Goal: Task Accomplishment & Management: Complete application form

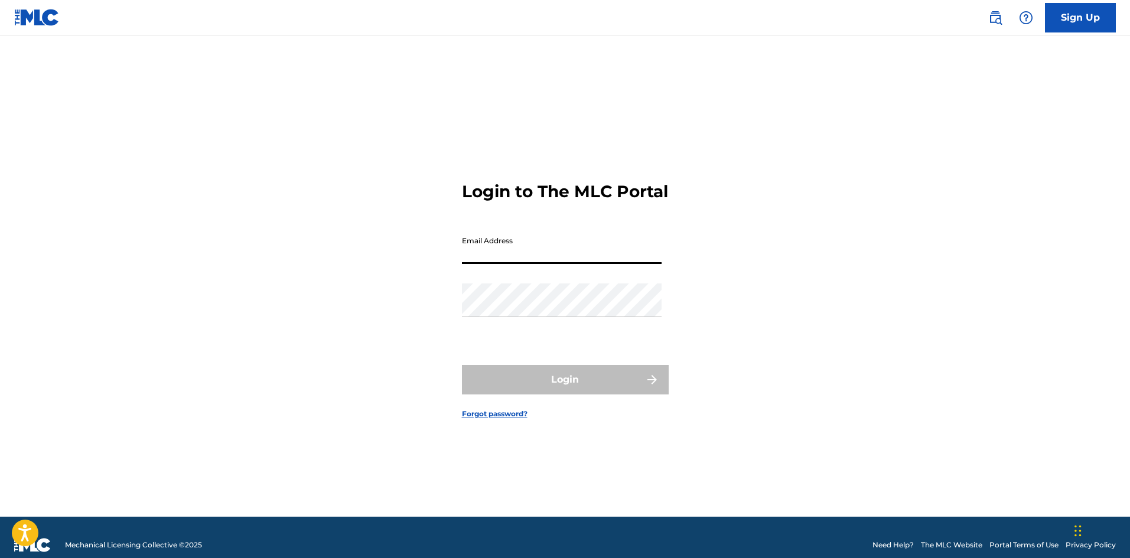
click at [531, 264] on input "Email Address" at bounding box center [562, 247] width 200 height 34
type input "[EMAIL_ADDRESS][DOMAIN_NAME]"
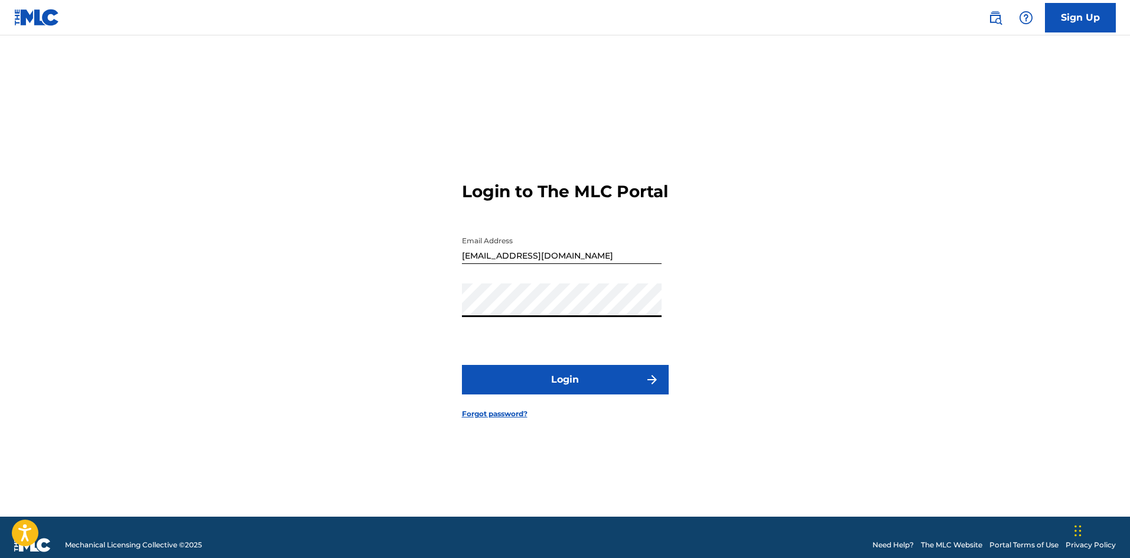
click at [472, 392] on button "Login" at bounding box center [565, 380] width 207 height 30
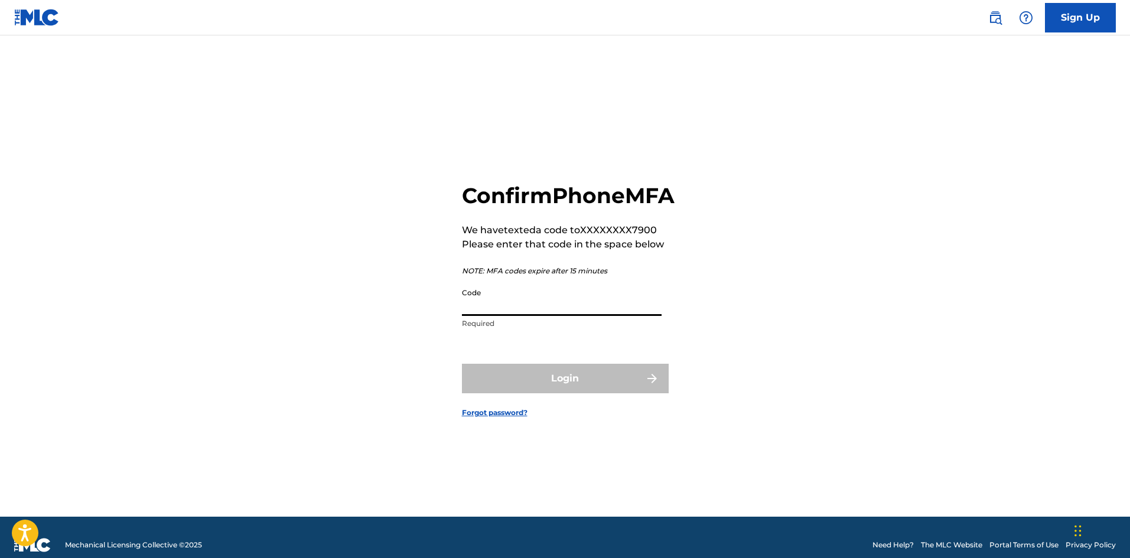
drag, startPoint x: 541, startPoint y: 326, endPoint x: 531, endPoint y: 353, distance: 28.8
click at [531, 353] on form "Confirm Phone MFA We have texted a code to XXXXXXXX7900 Please enter that code …" at bounding box center [565, 291] width 207 height 452
click at [521, 316] on input "Code" at bounding box center [562, 299] width 200 height 34
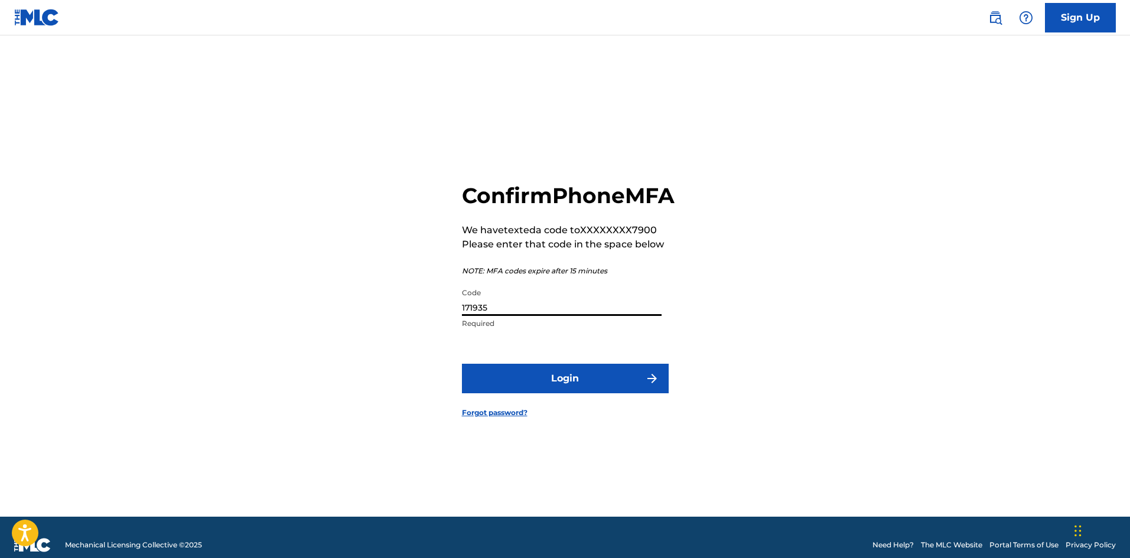
type input "171935"
click at [544, 393] on button "Login" at bounding box center [565, 379] width 207 height 30
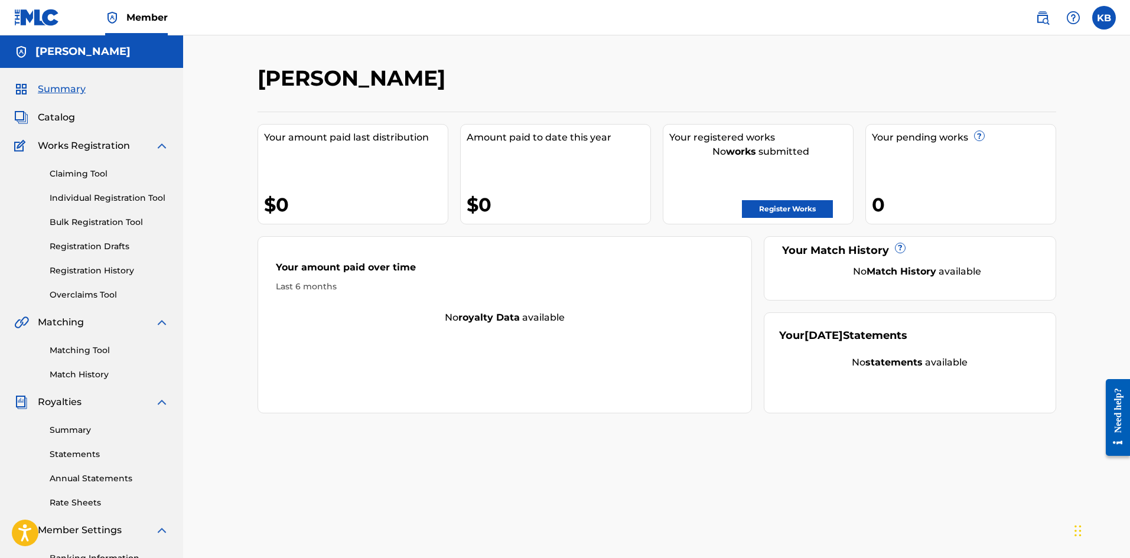
click at [763, 210] on link "Register Works" at bounding box center [787, 209] width 91 height 18
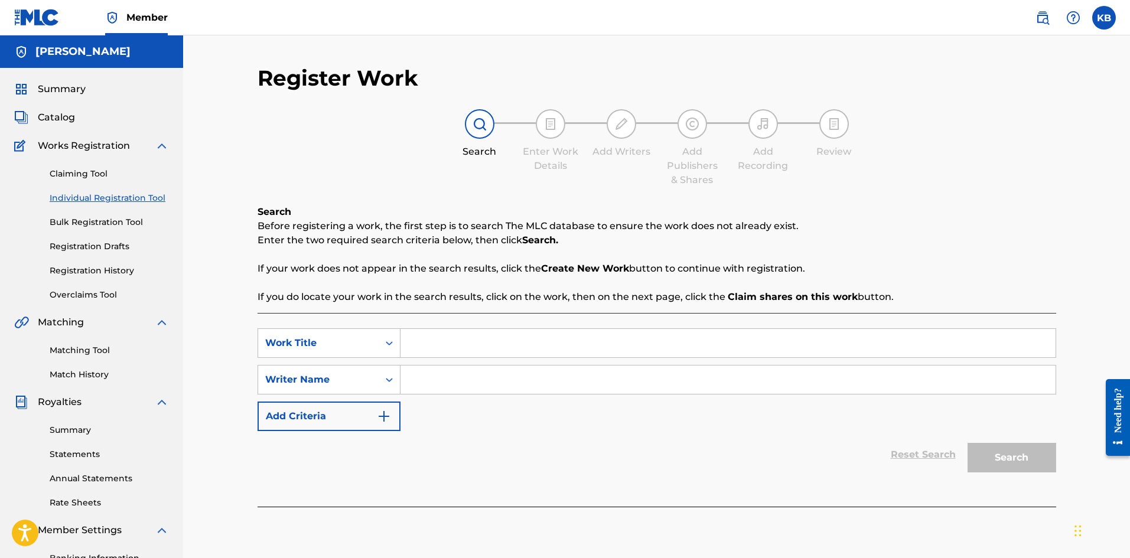
click at [591, 334] on input "Search Form" at bounding box center [728, 343] width 655 height 28
type input "Love Remix"
click at [516, 370] on input "Search Form" at bounding box center [728, 380] width 655 height 28
type input "[PERSON_NAME]"
click at [1033, 458] on button "Search" at bounding box center [1012, 458] width 89 height 30
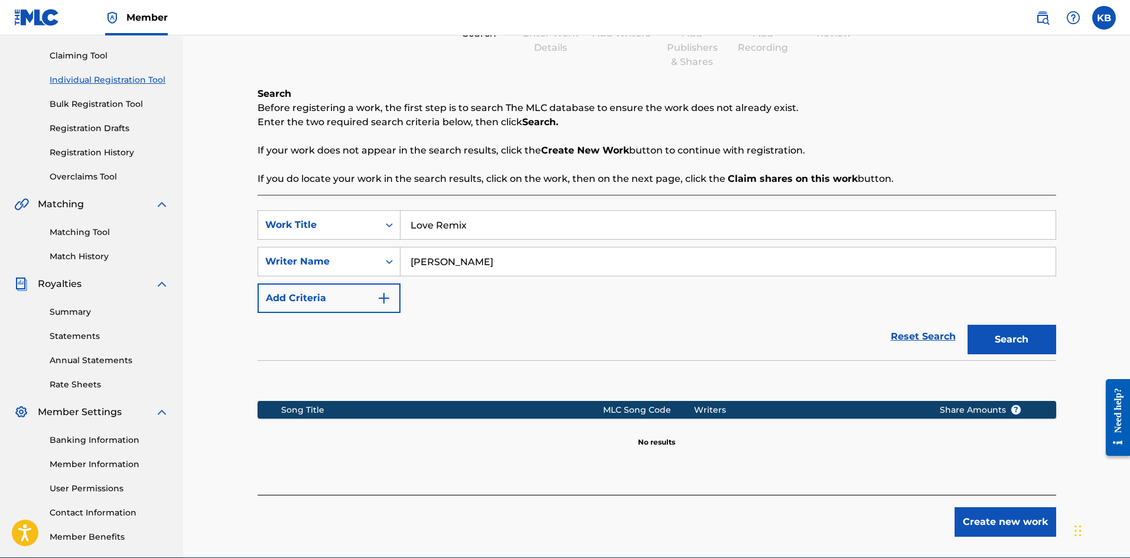
scroll to position [174, 0]
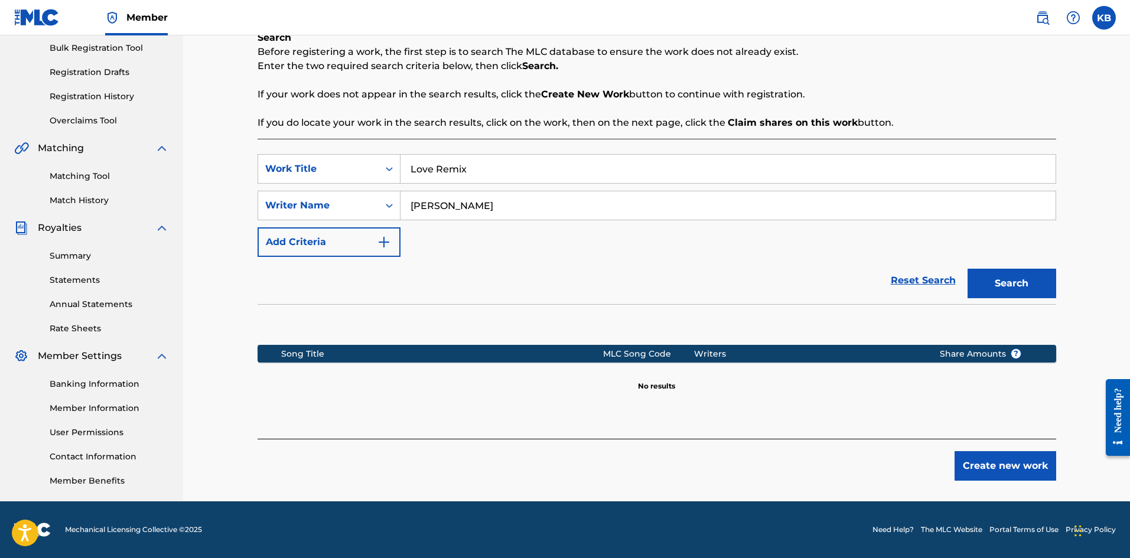
click at [1004, 463] on button "Create new work" at bounding box center [1006, 466] width 102 height 30
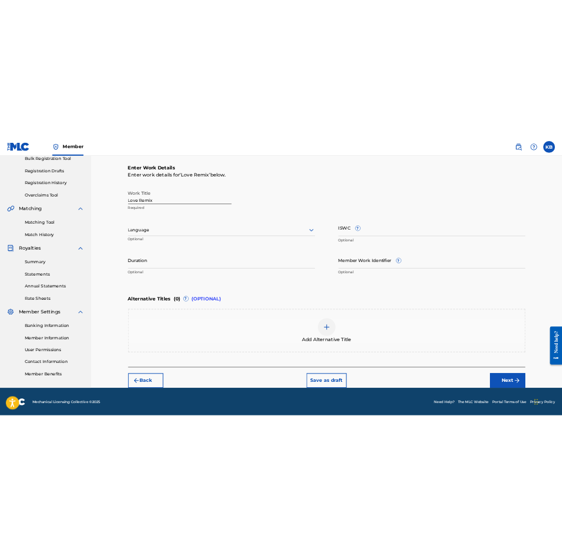
scroll to position [182, 0]
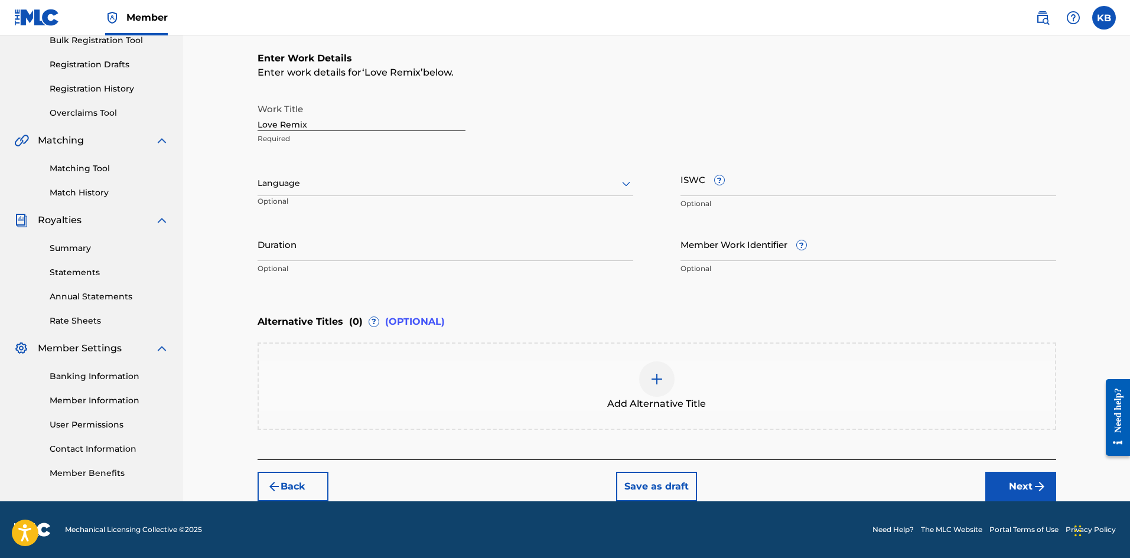
click at [653, 377] on img at bounding box center [657, 379] width 14 height 14
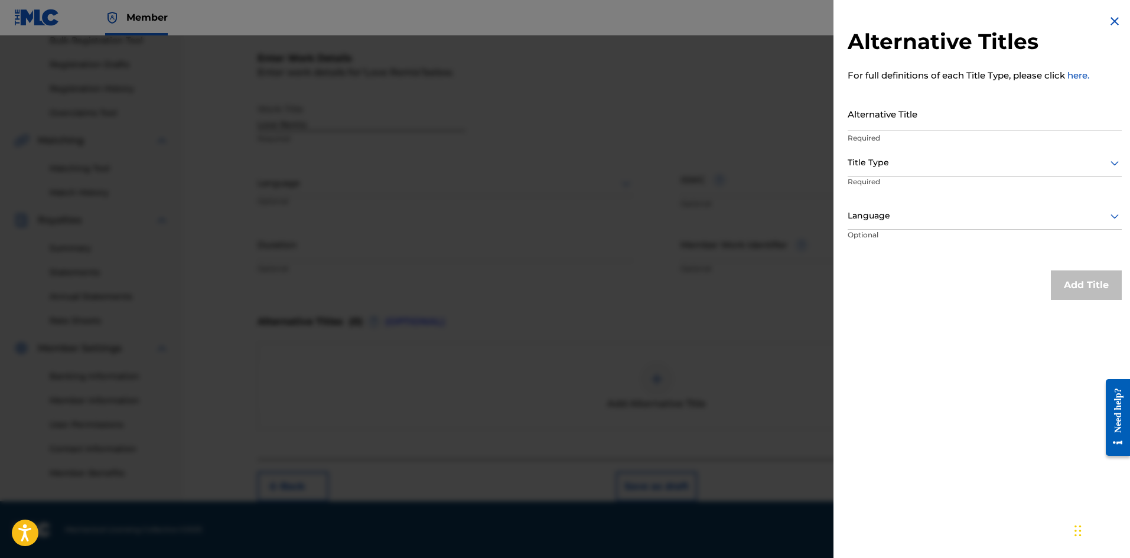
click at [1110, 24] on img at bounding box center [1115, 21] width 14 height 14
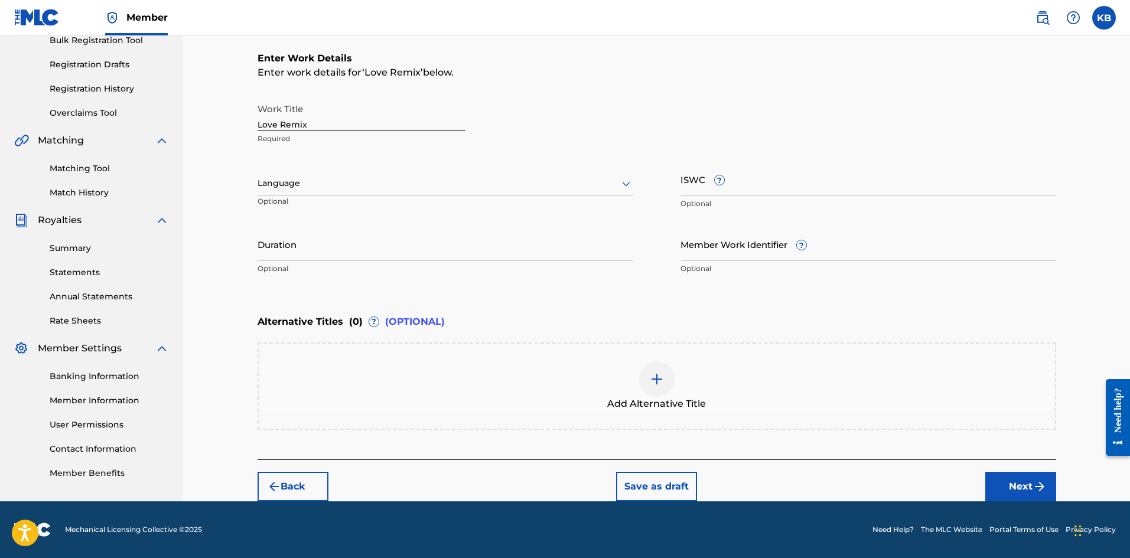
click at [460, 180] on div at bounding box center [446, 183] width 376 height 15
click at [425, 203] on div "English" at bounding box center [445, 209] width 375 height 27
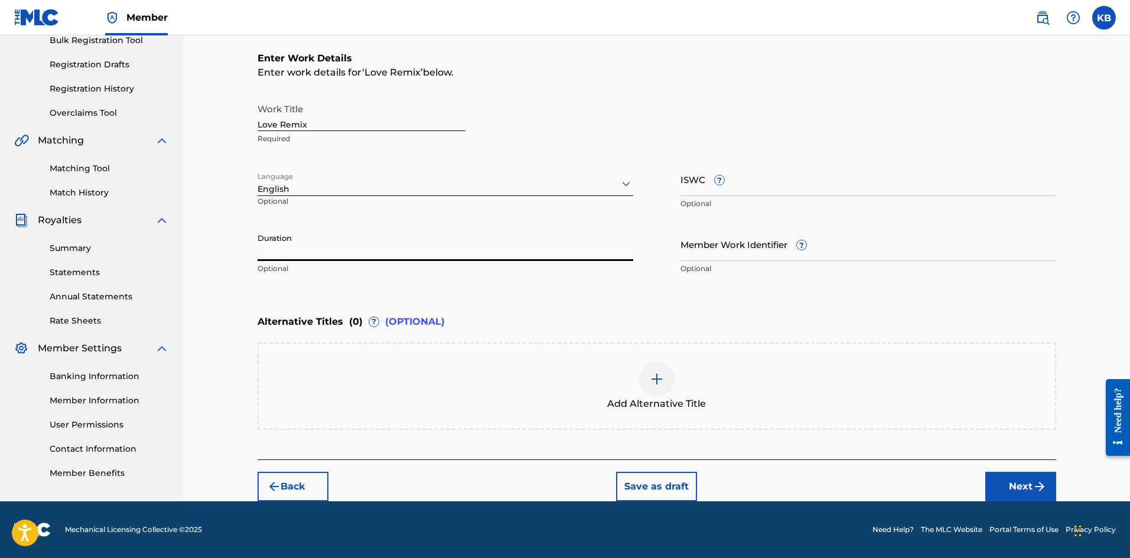
click at [393, 250] on input "Duration" at bounding box center [446, 244] width 376 height 34
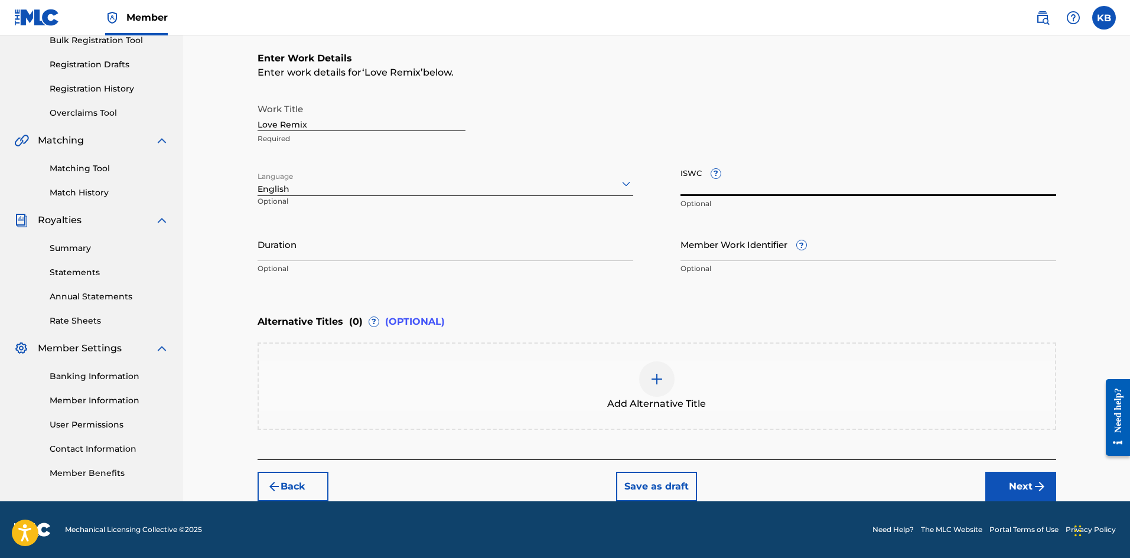
drag, startPoint x: 681, startPoint y: 178, endPoint x: 692, endPoint y: 177, distance: 10.6
click at [692, 177] on input "ISWC ?" at bounding box center [868, 179] width 376 height 34
drag, startPoint x: 700, startPoint y: 171, endPoint x: 671, endPoint y: 173, distance: 29.0
click at [671, 173] on div "Work Title Love Remix Required Language English Optional ISWC ? Optional Durati…" at bounding box center [657, 188] width 799 height 183
drag, startPoint x: 681, startPoint y: 172, endPoint x: 724, endPoint y: 174, distance: 43.2
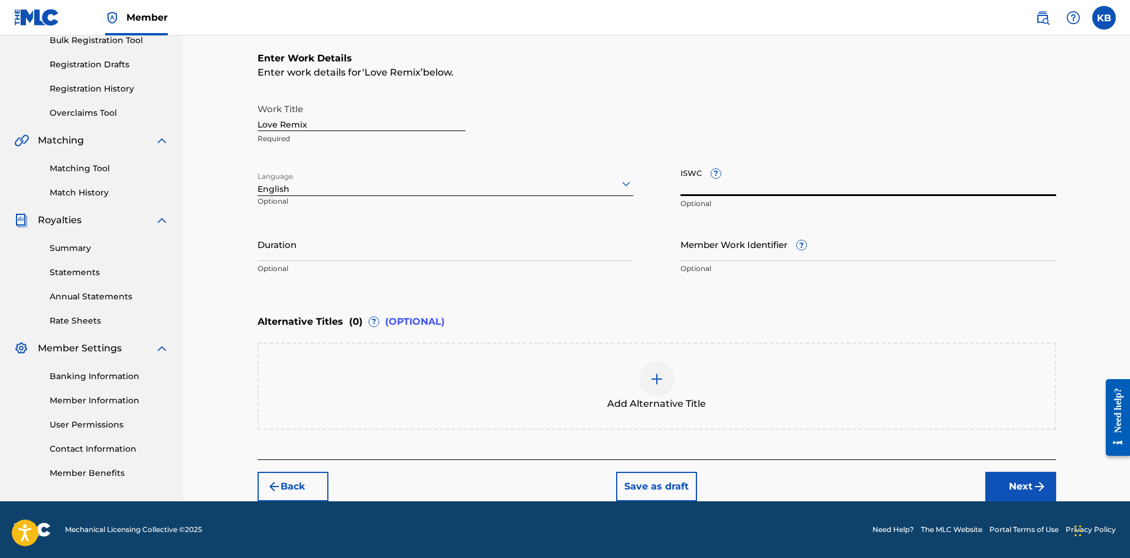
click at [724, 174] on input "ISWC ?" at bounding box center [868, 179] width 376 height 34
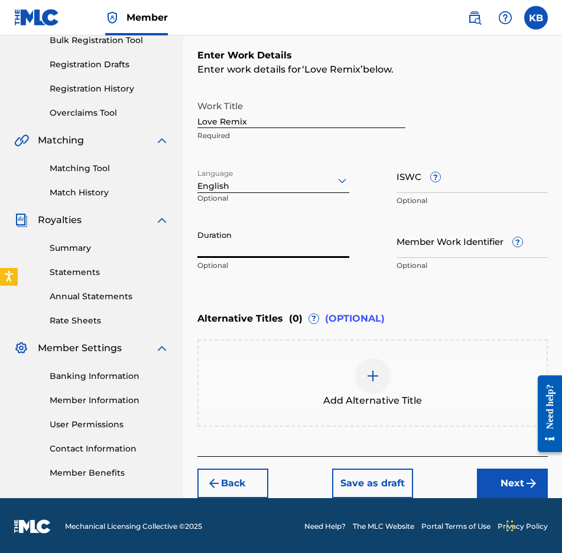
click at [273, 240] on input "Duration" at bounding box center [273, 241] width 152 height 34
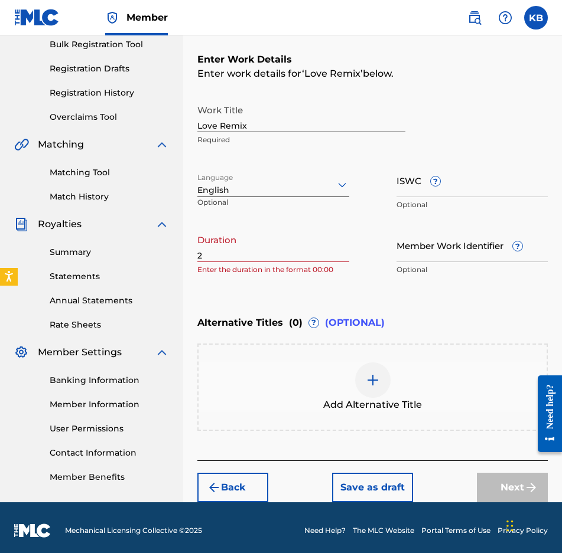
scroll to position [184, 0]
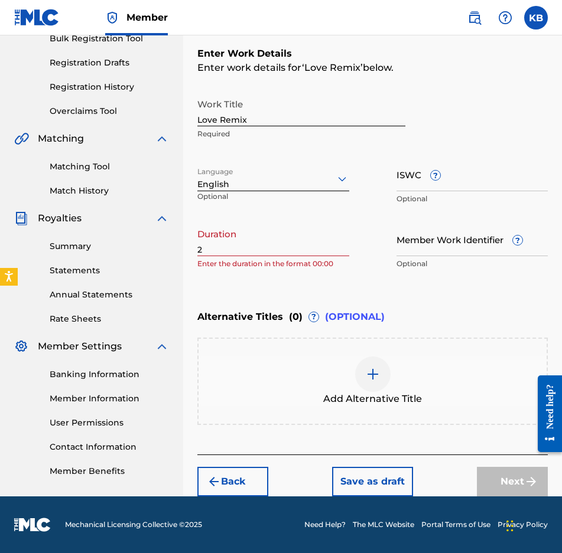
click at [223, 257] on div "Duration 2 Enter the duration in the format 00:00" at bounding box center [273, 249] width 152 height 53
click at [213, 255] on input "2" at bounding box center [273, 240] width 152 height 34
click at [418, 279] on div "Enter Work Details Enter work details for ‘ Love Remix ’ below. Work Title Love…" at bounding box center [372, 161] width 350 height 286
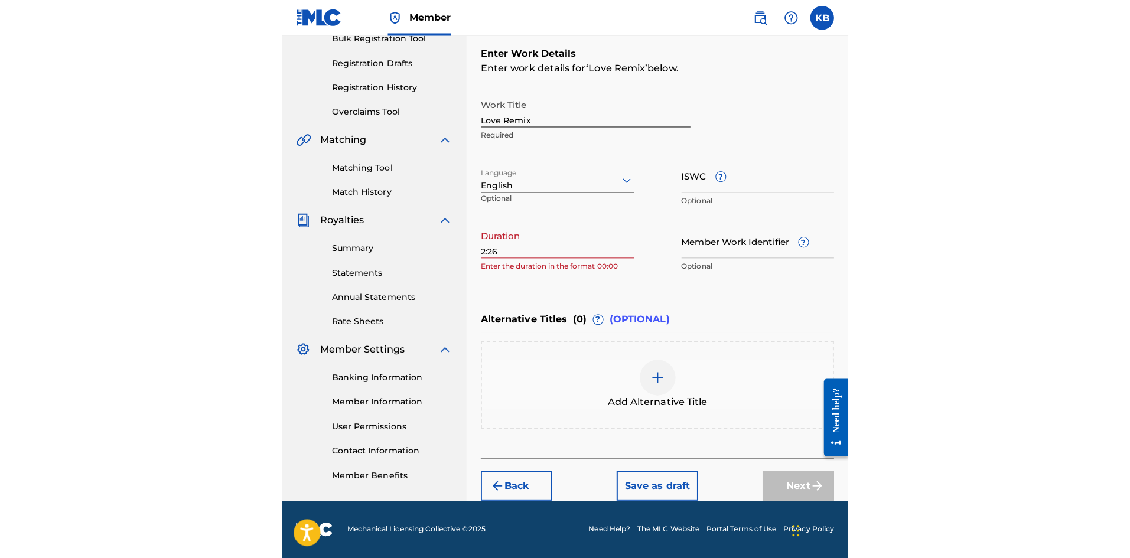
scroll to position [182, 0]
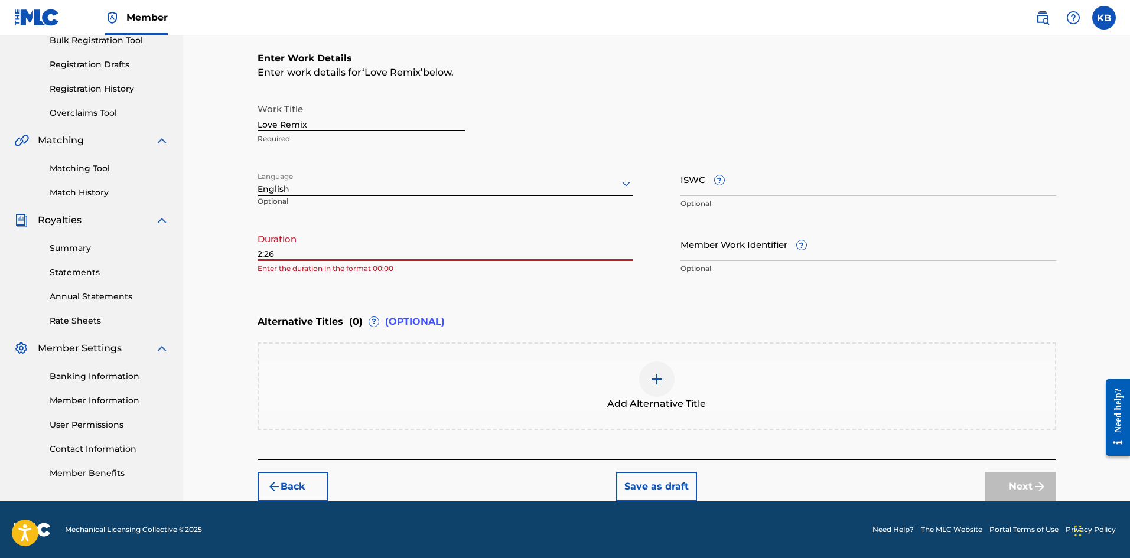
click at [532, 252] on input "2:26" at bounding box center [446, 244] width 376 height 34
click at [258, 250] on input "2:26" at bounding box center [446, 244] width 376 height 34
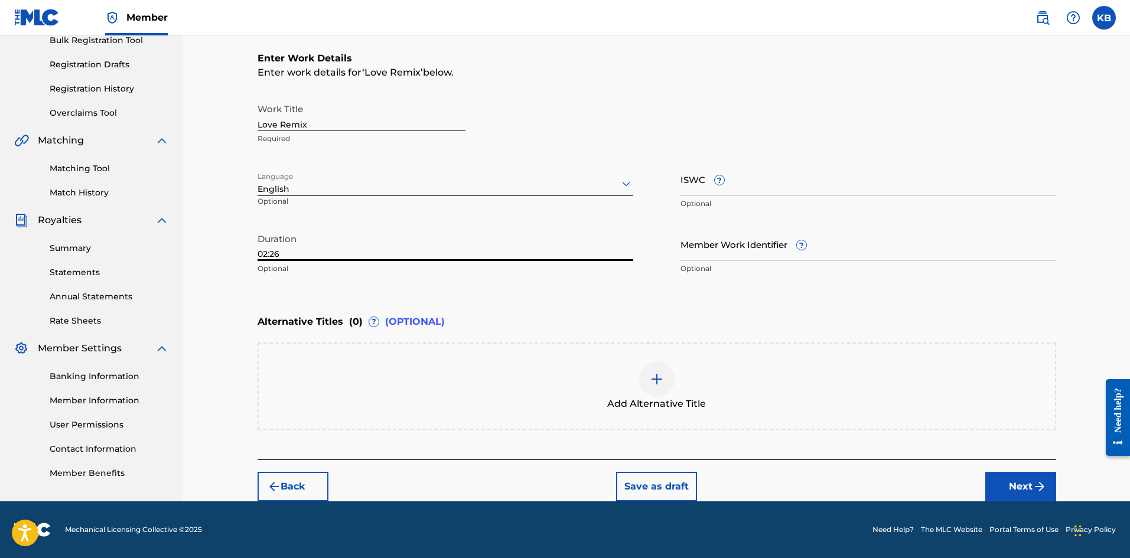
type input "02:26"
click at [1031, 493] on button "Next" at bounding box center [1020, 487] width 71 height 30
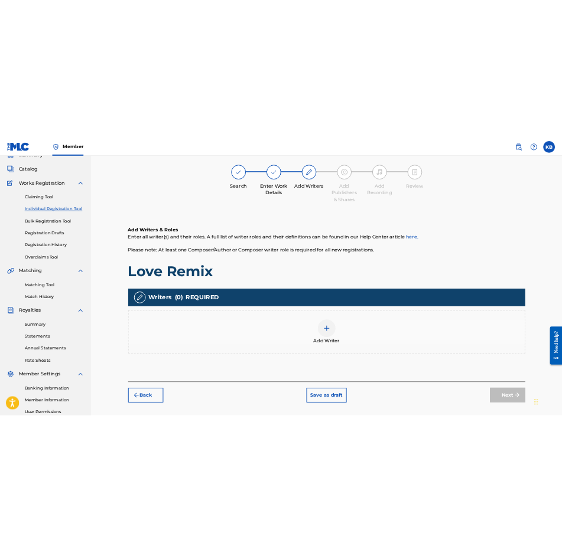
scroll to position [53, 0]
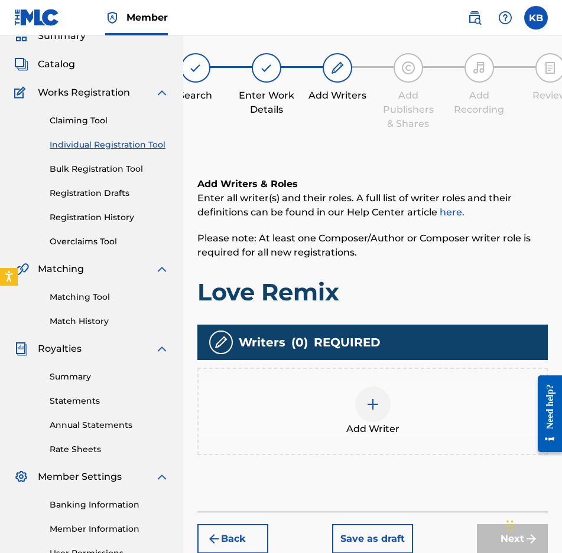
click at [366, 403] on img at bounding box center [373, 405] width 14 height 14
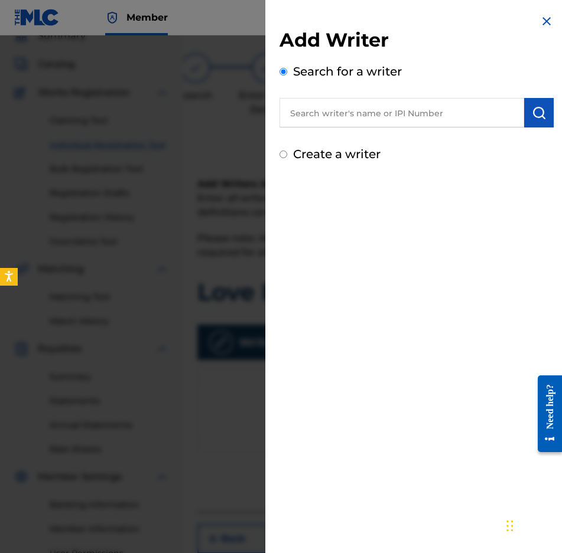
click at [336, 113] on input "text" at bounding box center [401, 113] width 245 height 30
click at [330, 119] on input "text" at bounding box center [401, 113] width 245 height 30
type input "[PERSON_NAME]"
click at [532, 106] on img "submit" at bounding box center [539, 113] width 14 height 14
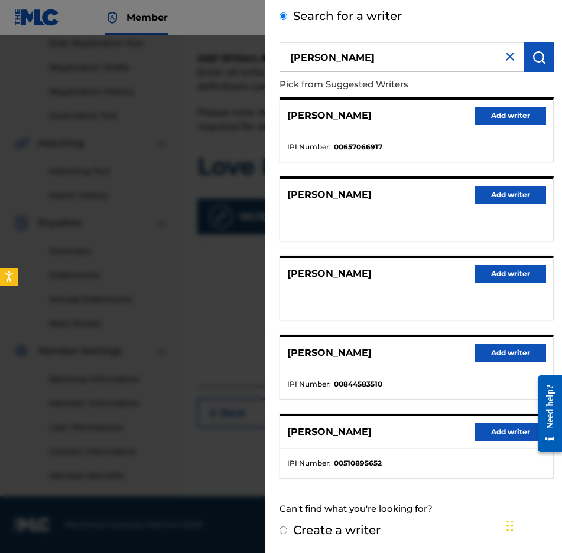
scroll to position [0, 0]
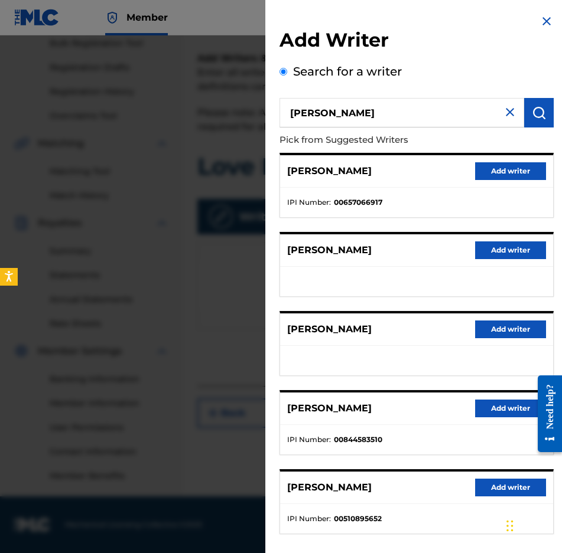
click at [542, 24] on img at bounding box center [546, 21] width 14 height 14
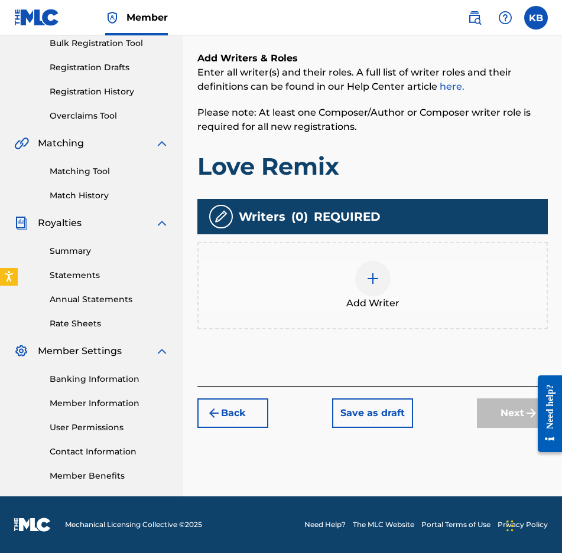
click at [375, 282] on img at bounding box center [373, 279] width 14 height 14
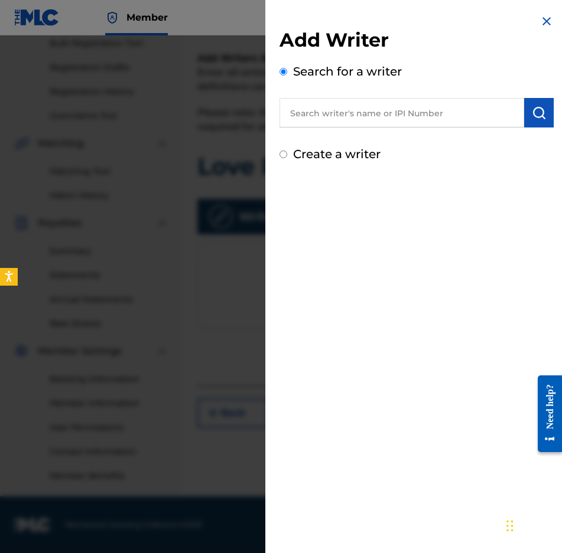
click at [289, 157] on div "Create a writer" at bounding box center [416, 154] width 274 height 18
click at [286, 157] on input "Create a writer" at bounding box center [283, 155] width 8 height 8
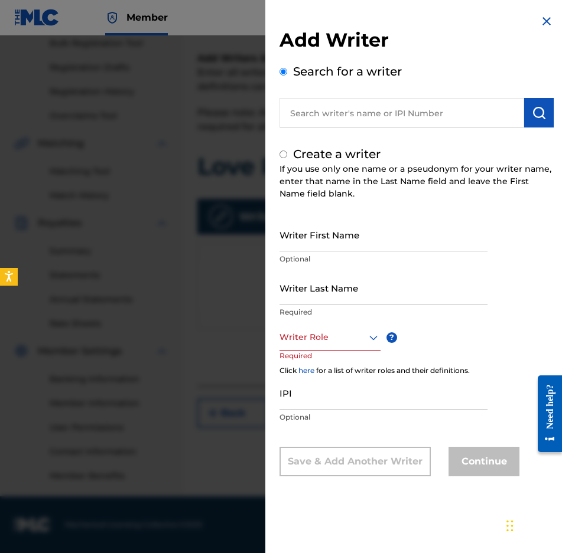
radio input "false"
radio input "true"
click at [322, 245] on input "Writer First Name" at bounding box center [383, 235] width 208 height 34
type input "[PERSON_NAME]"
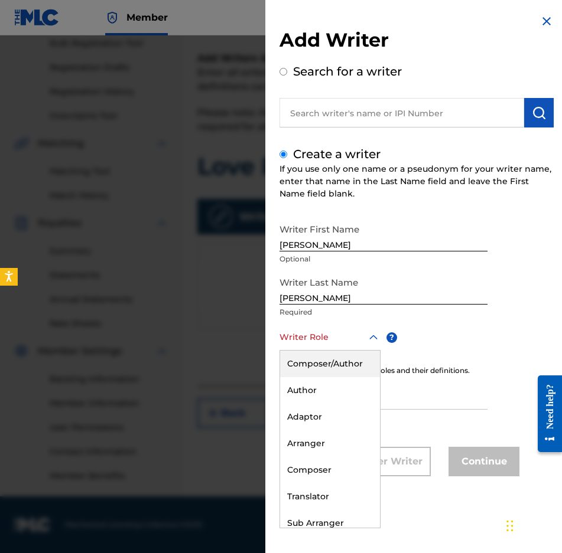
click at [370, 342] on icon at bounding box center [373, 338] width 14 height 14
click at [337, 362] on div "Composer/Author" at bounding box center [330, 364] width 100 height 27
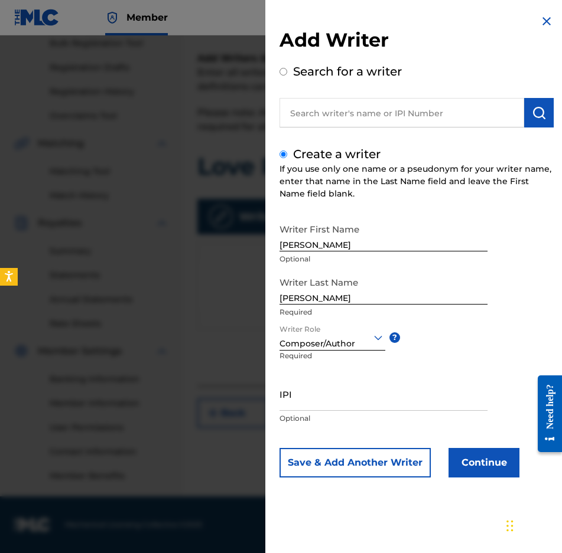
click at [320, 398] on input "IPI" at bounding box center [383, 394] width 208 height 34
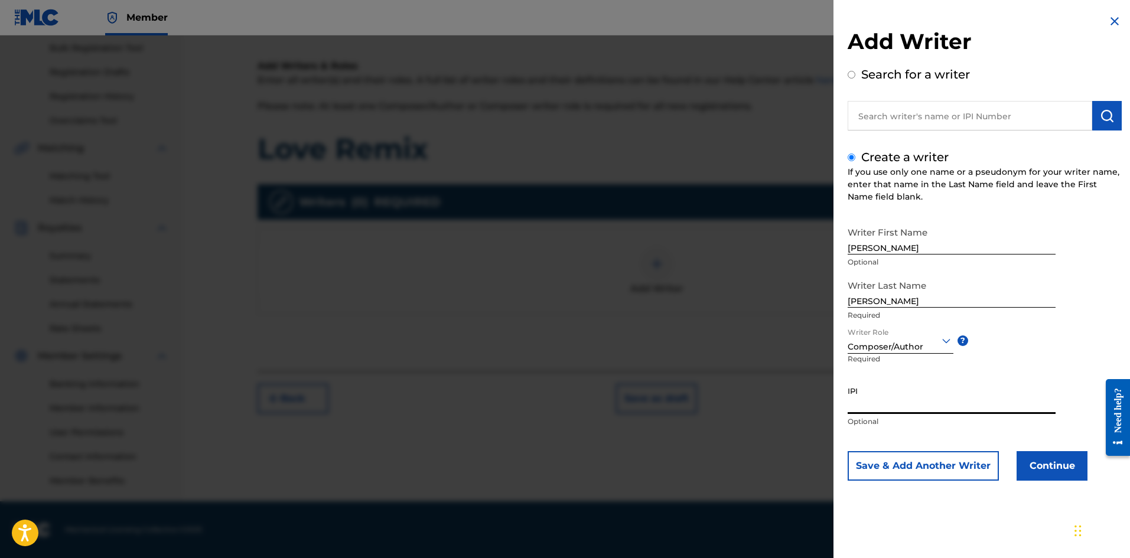
paste input "00583244344"
type input "00583244344"
click at [1026, 460] on button "Continue" at bounding box center [1052, 466] width 71 height 30
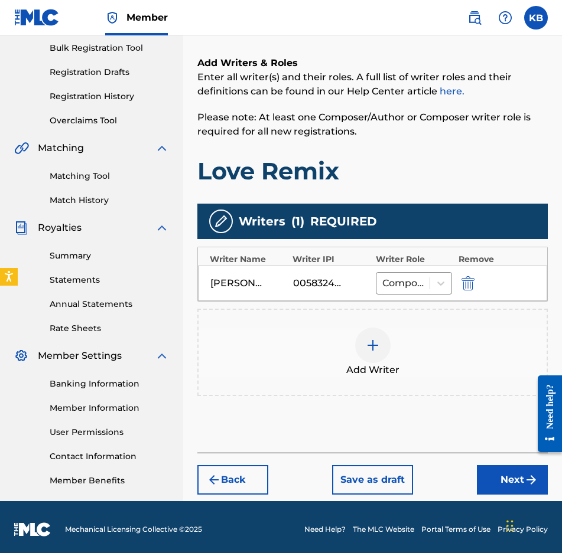
click at [498, 480] on button "Next" at bounding box center [512, 480] width 71 height 30
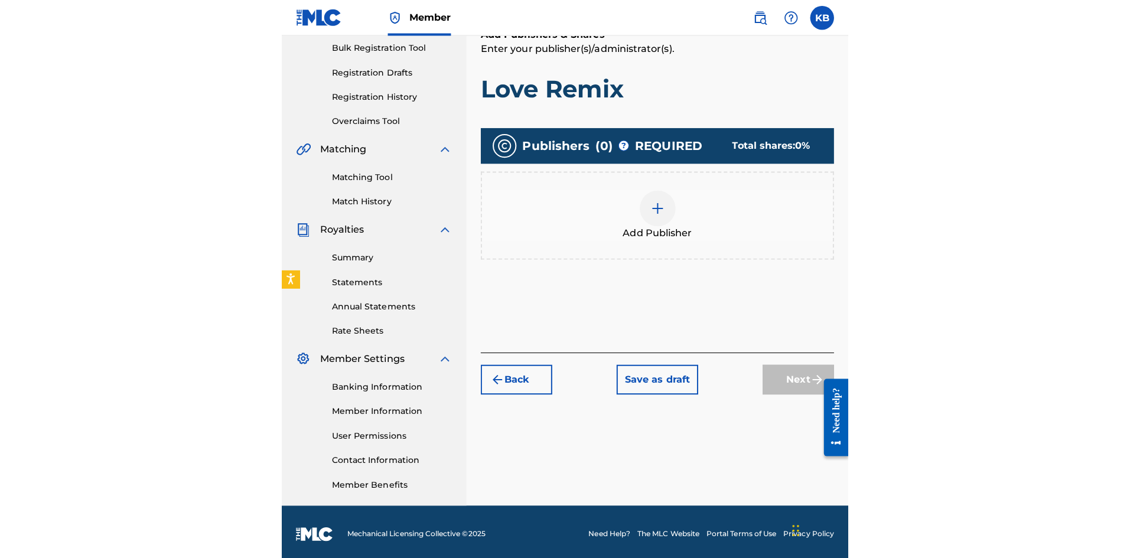
scroll to position [53, 0]
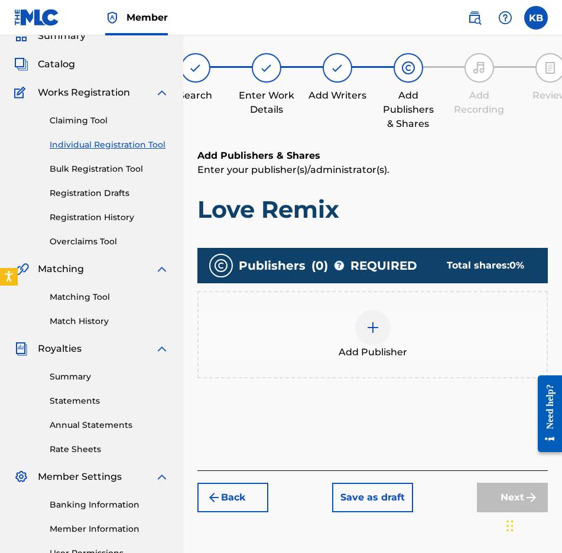
click at [367, 326] on img at bounding box center [373, 328] width 14 height 14
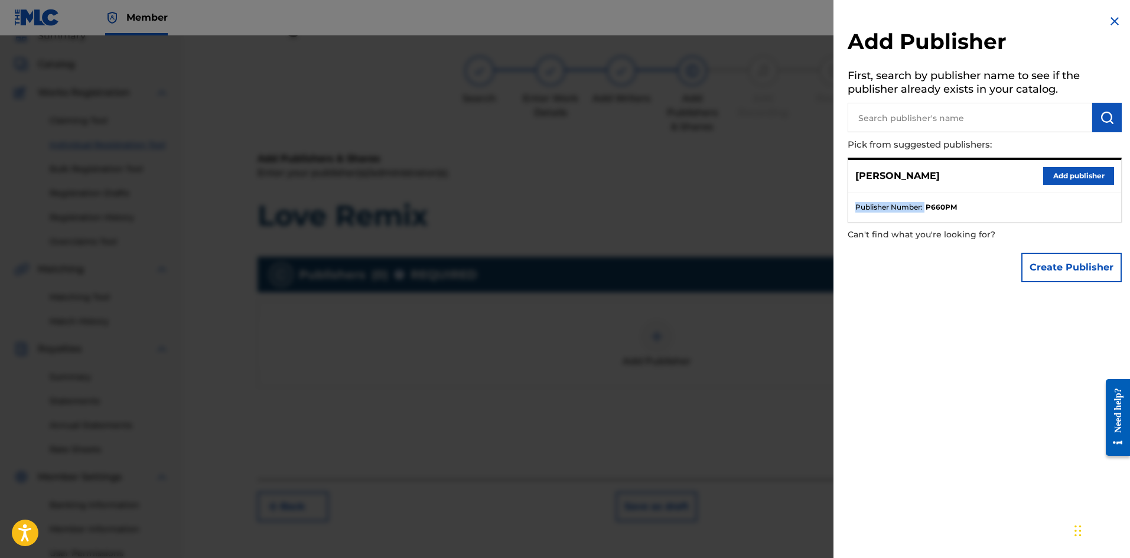
drag, startPoint x: 852, startPoint y: 209, endPoint x: 925, endPoint y: 204, distance: 73.4
click at [925, 204] on ul "Publisher Number : P660PM" at bounding box center [984, 208] width 273 height 30
click at [960, 272] on div "Create Publisher" at bounding box center [985, 267] width 274 height 41
drag, startPoint x: 968, startPoint y: 206, endPoint x: 927, endPoint y: 210, distance: 40.4
click at [927, 210] on li "Publisher Number : P660PM" at bounding box center [984, 207] width 259 height 11
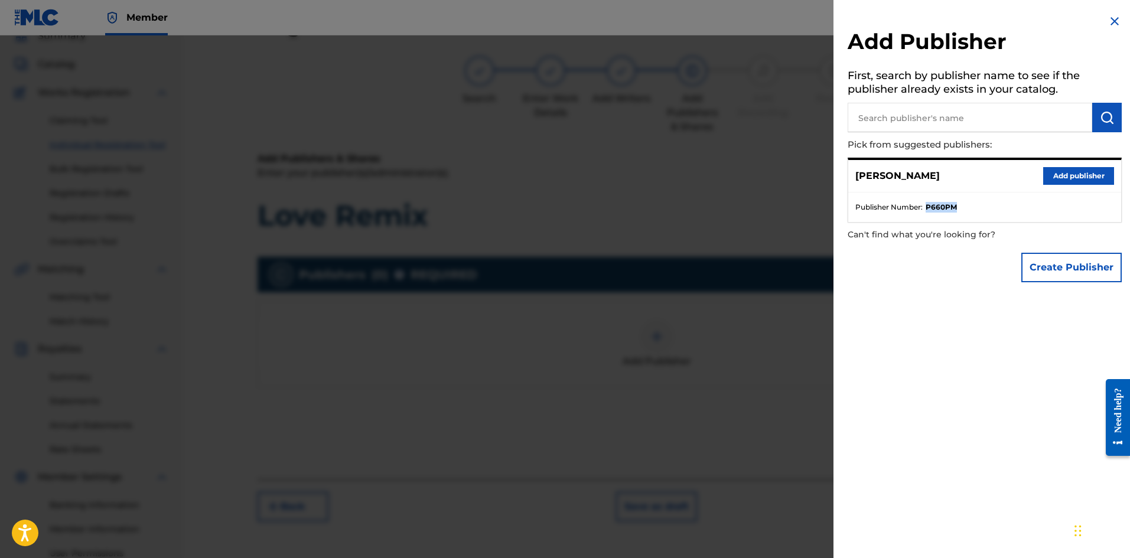
click at [1082, 271] on button "Create Publisher" at bounding box center [1071, 268] width 100 height 30
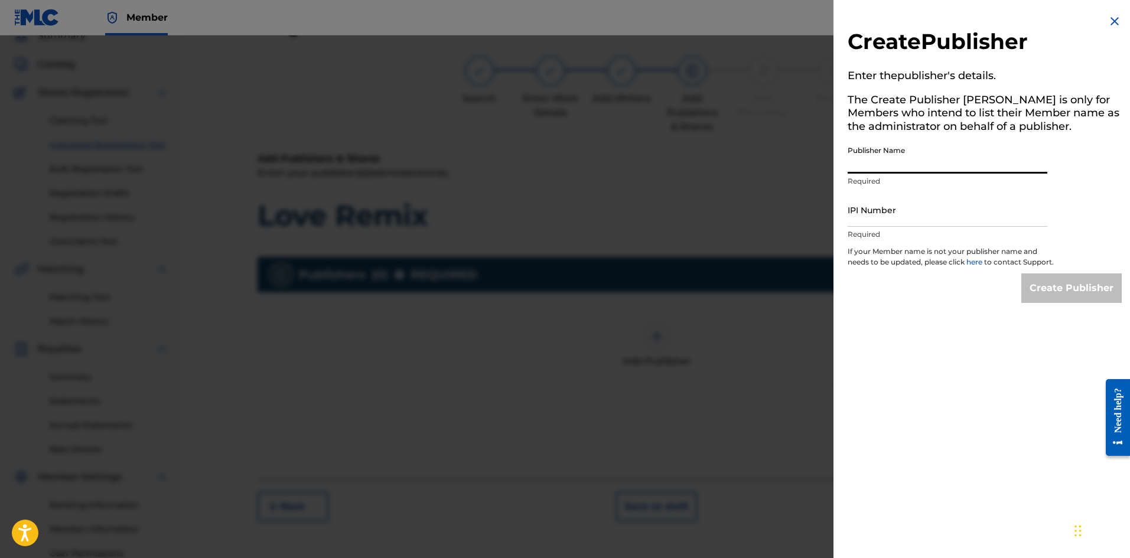
click at [930, 161] on input "Publisher Name" at bounding box center [948, 157] width 200 height 34
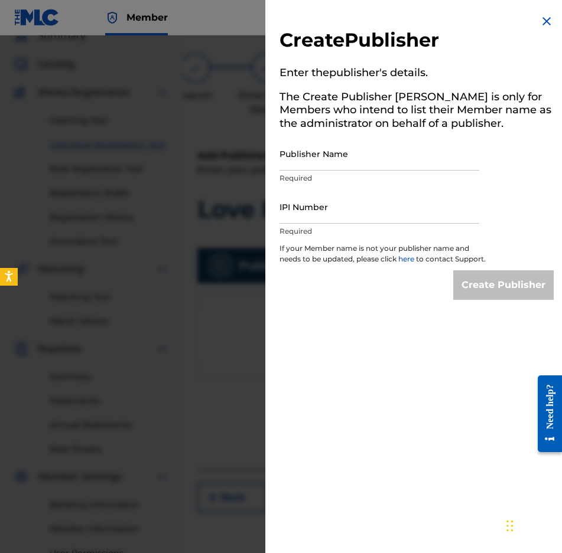
click at [317, 159] on input "Publisher Name" at bounding box center [379, 154] width 200 height 34
click at [313, 161] on input "Publisher Name" at bounding box center [379, 154] width 200 height 34
type input "[PERSON_NAME]"
click at [321, 211] on input "IPI Number" at bounding box center [379, 207] width 200 height 34
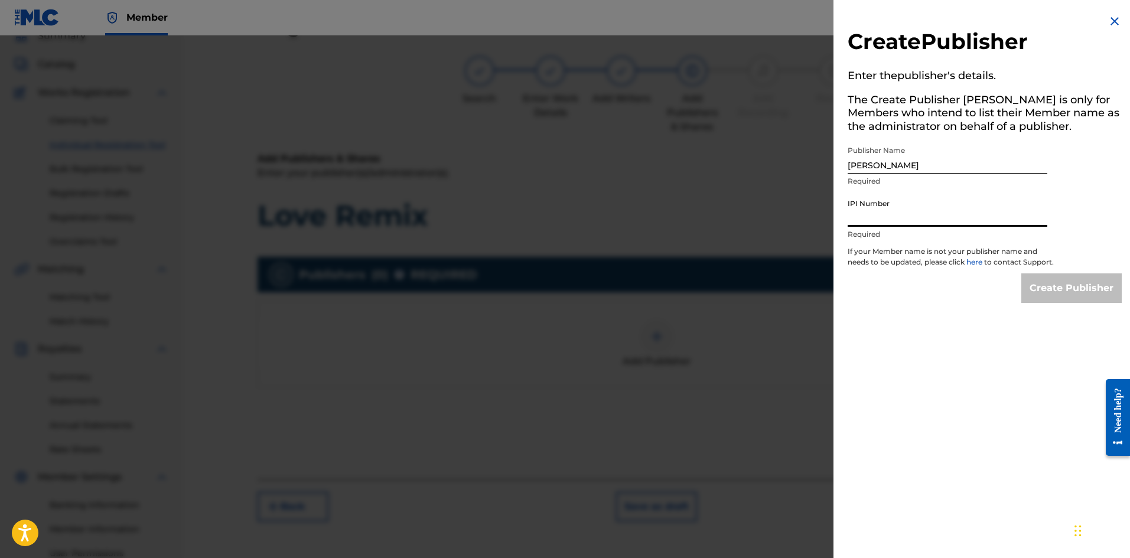
paste input "00583244344"
type input "00583244344"
click at [943, 272] on p "If your Member name is not your publisher name and needs to be updated, please …" at bounding box center [951, 259] width 207 height 27
click at [1059, 297] on input "Create Publisher" at bounding box center [1071, 288] width 100 height 30
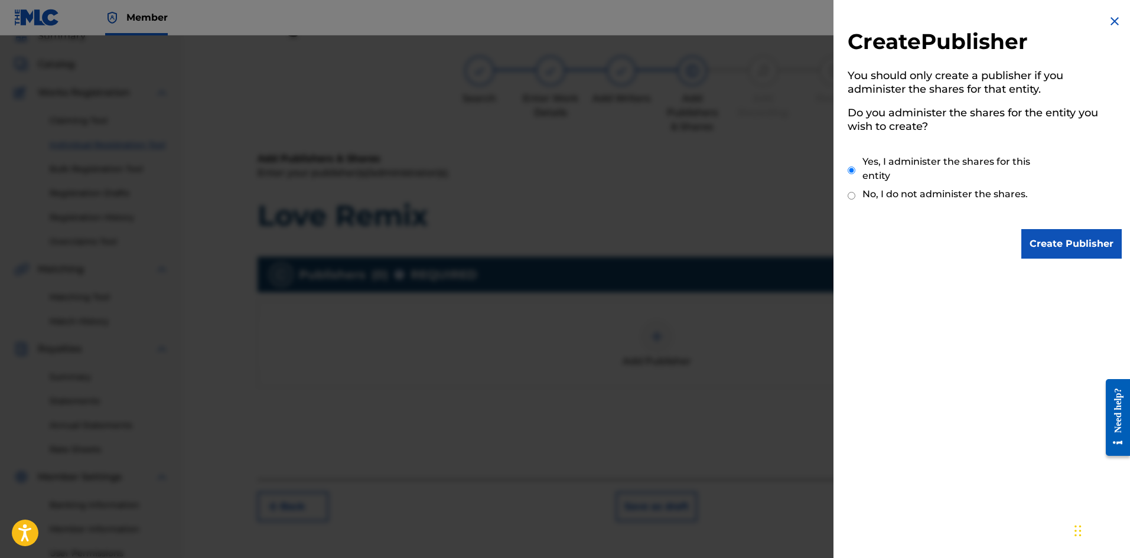
click at [1070, 238] on input "Create Publisher" at bounding box center [1071, 244] width 100 height 30
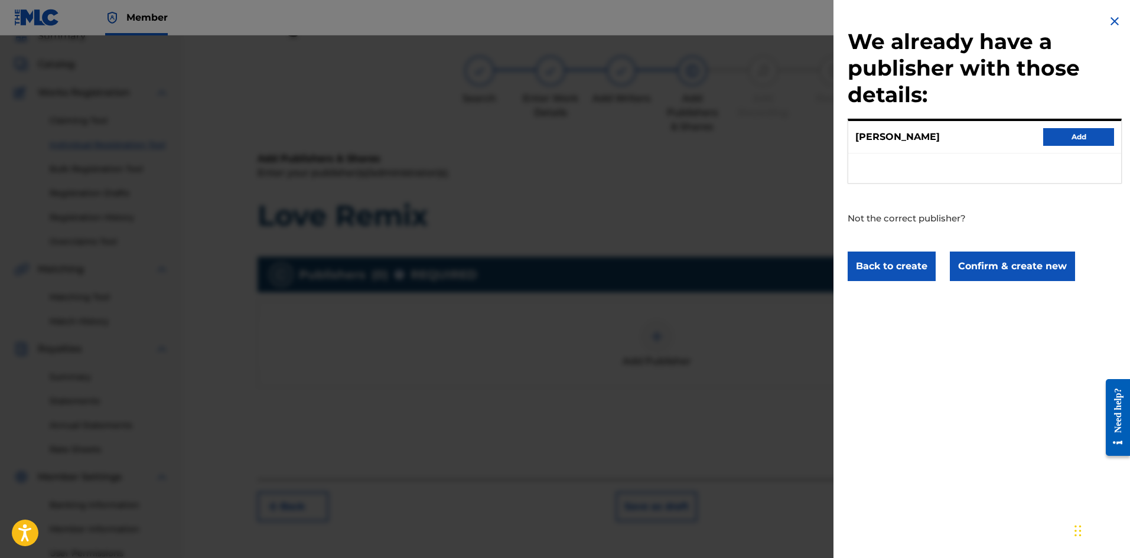
click at [1083, 141] on button "Add" at bounding box center [1078, 137] width 71 height 18
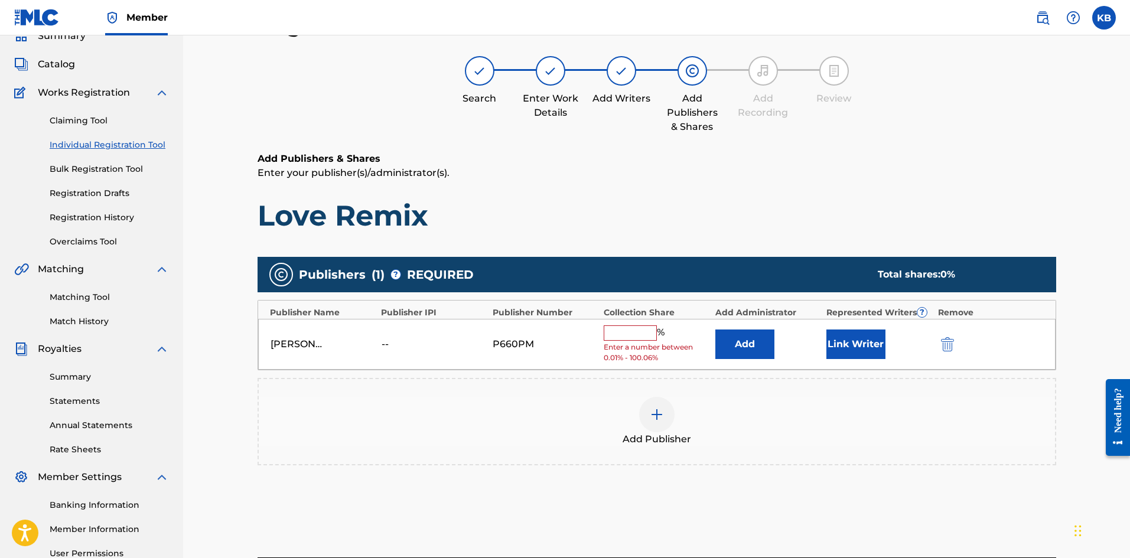
click at [635, 330] on input "text" at bounding box center [630, 332] width 53 height 15
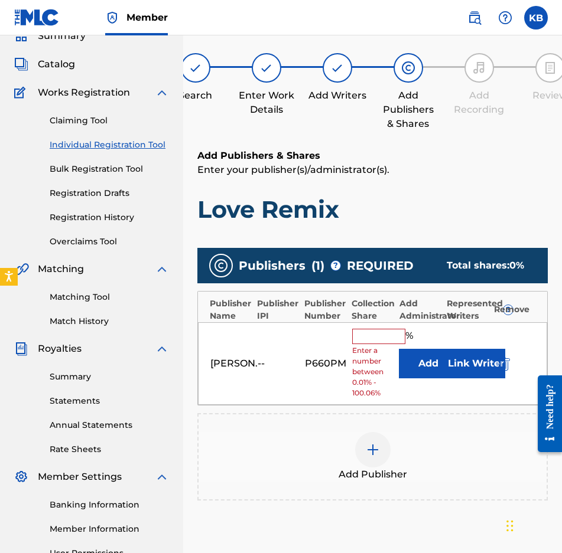
click at [371, 338] on input "text" at bounding box center [378, 336] width 53 height 15
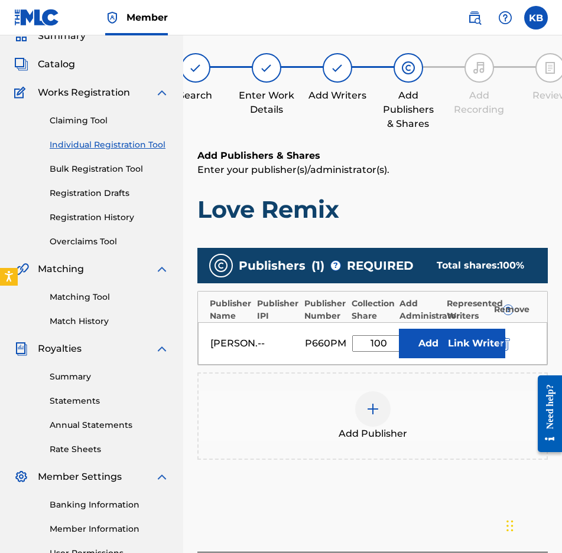
type input "100"
click at [292, 486] on div "Publishers ( 1 ) ? REQUIRED Total shares: 100 % Publisher Name Publisher IPI Pu…" at bounding box center [372, 371] width 350 height 258
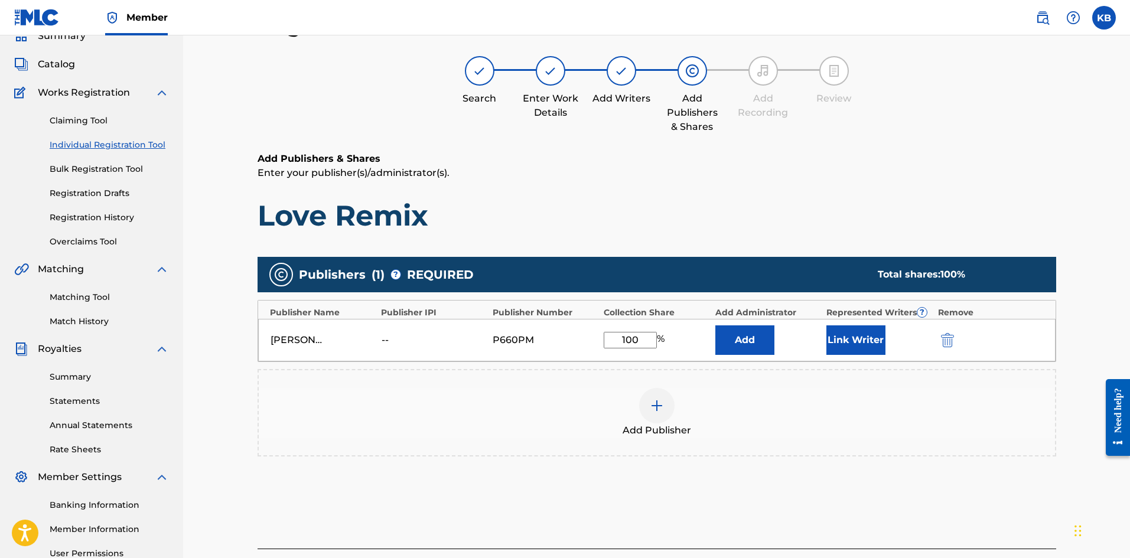
click at [842, 338] on button "Link Writer" at bounding box center [855, 340] width 59 height 30
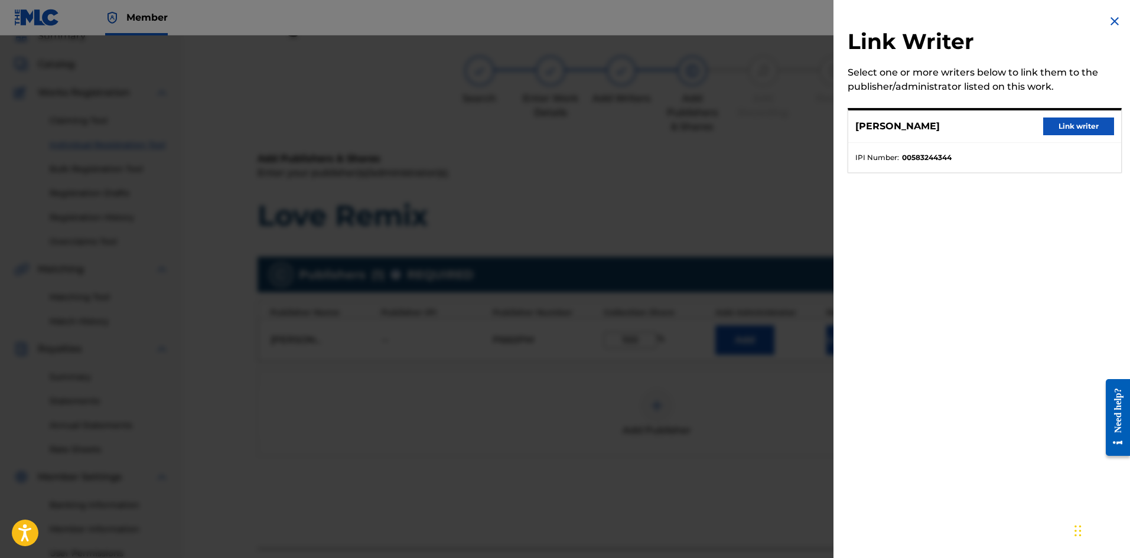
click at [1060, 125] on button "Link writer" at bounding box center [1078, 127] width 71 height 18
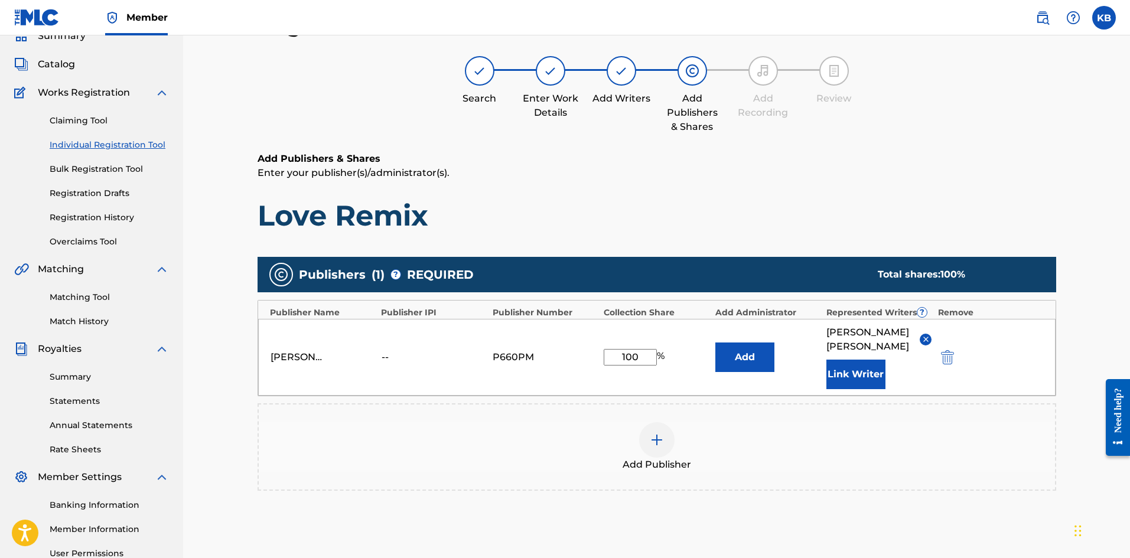
click at [386, 350] on div "--" at bounding box center [408, 357] width 53 height 14
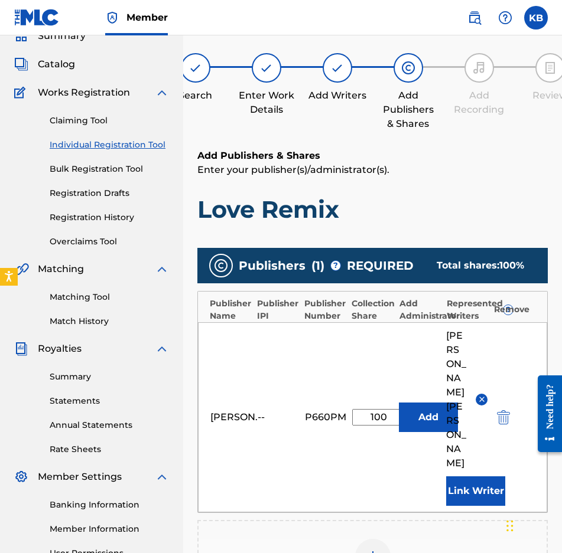
click at [476, 477] on button "Link Writer" at bounding box center [475, 492] width 59 height 30
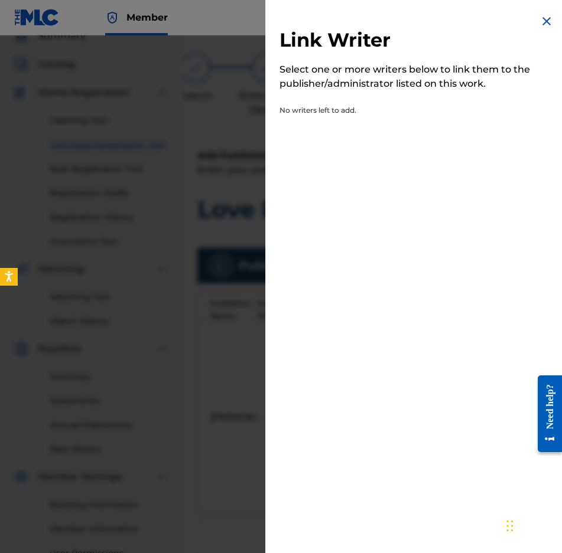
click at [543, 24] on img at bounding box center [546, 21] width 14 height 14
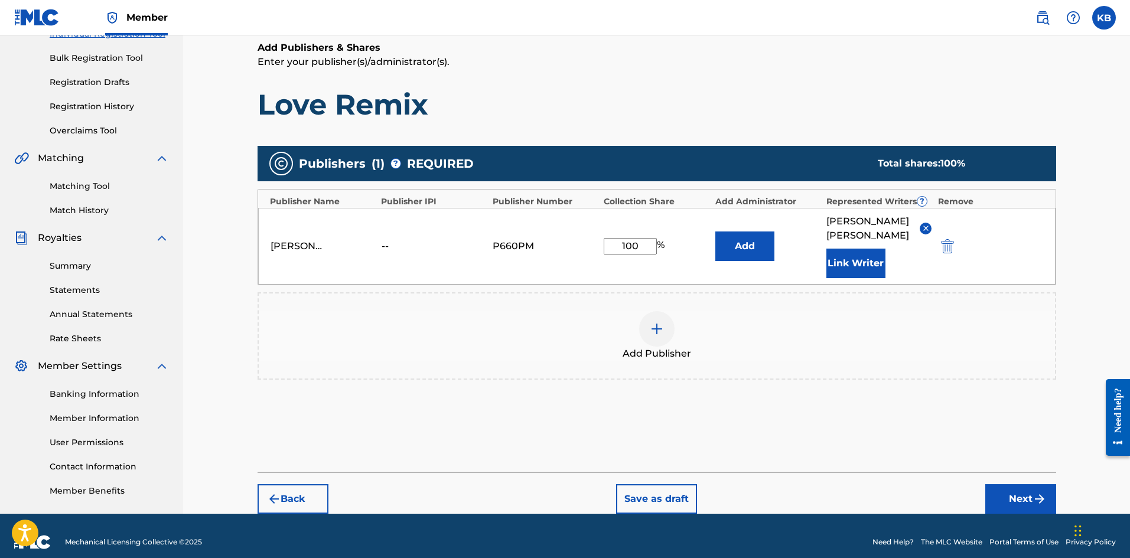
scroll to position [171, 0]
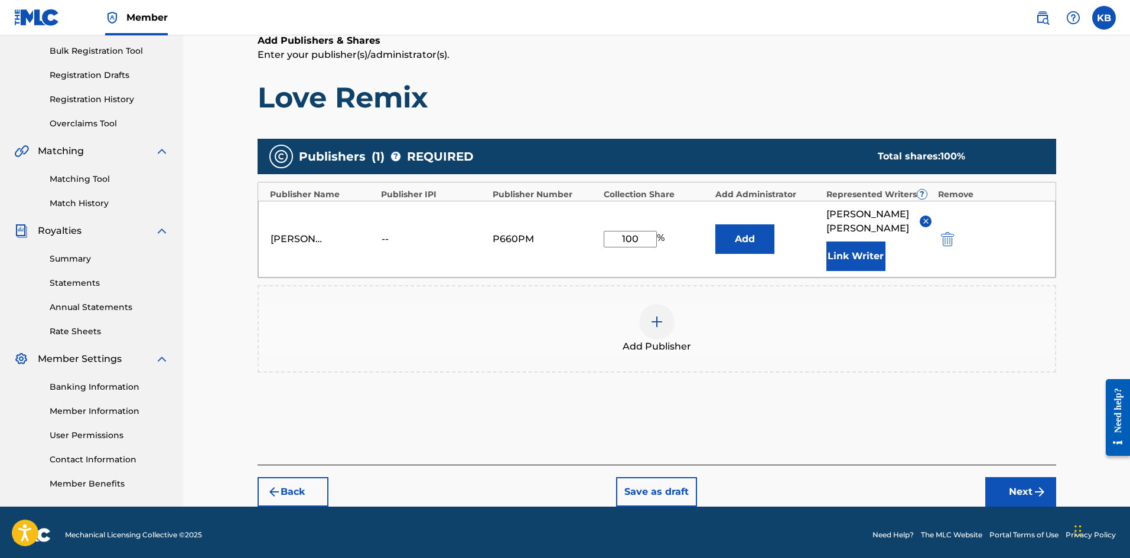
click at [741, 224] on button "Add" at bounding box center [744, 239] width 59 height 30
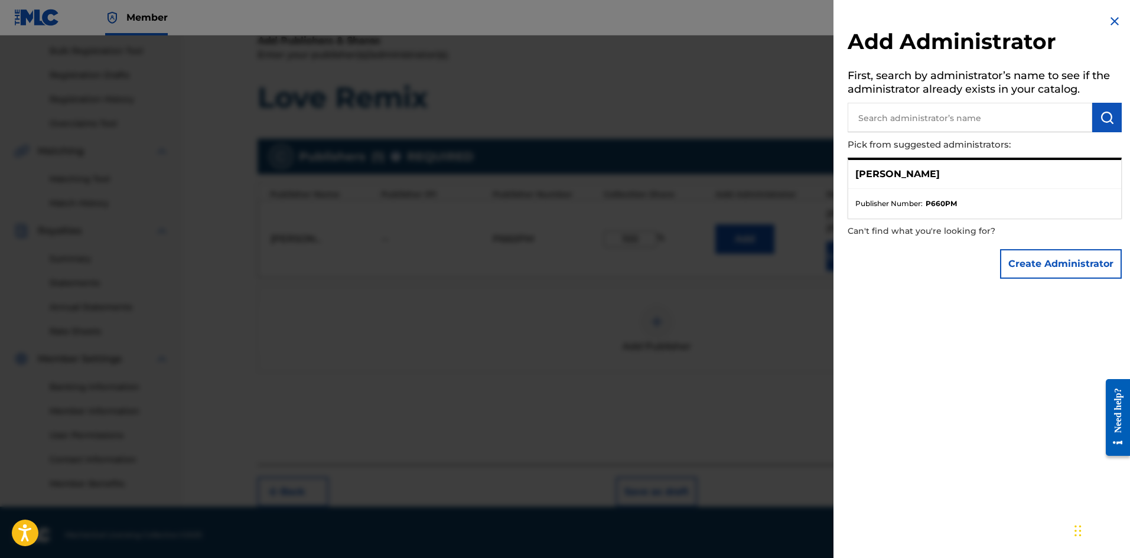
click at [1108, 25] on img at bounding box center [1115, 21] width 14 height 14
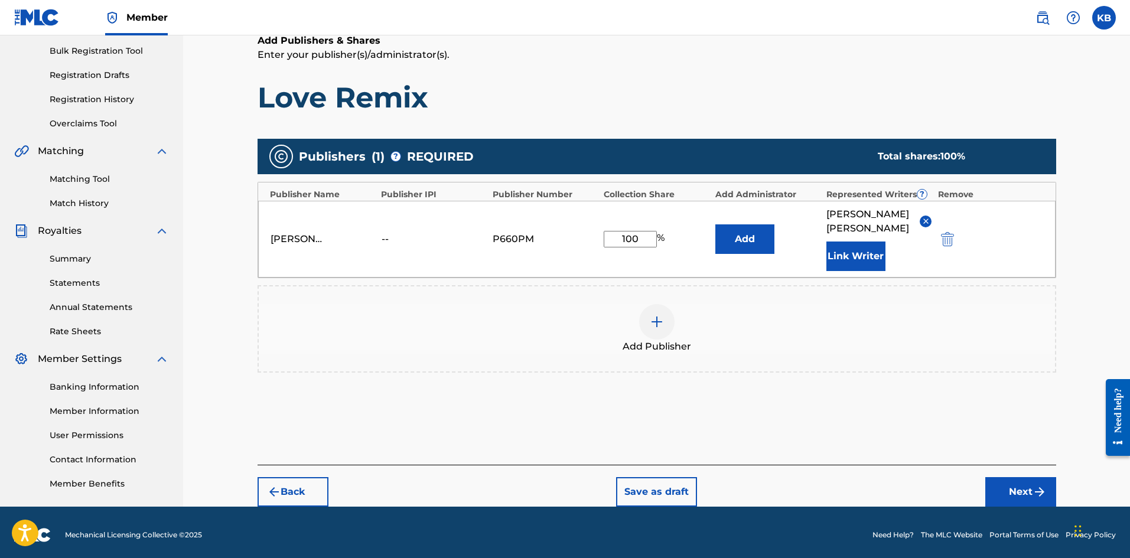
click at [740, 236] on button "Add" at bounding box center [744, 239] width 59 height 30
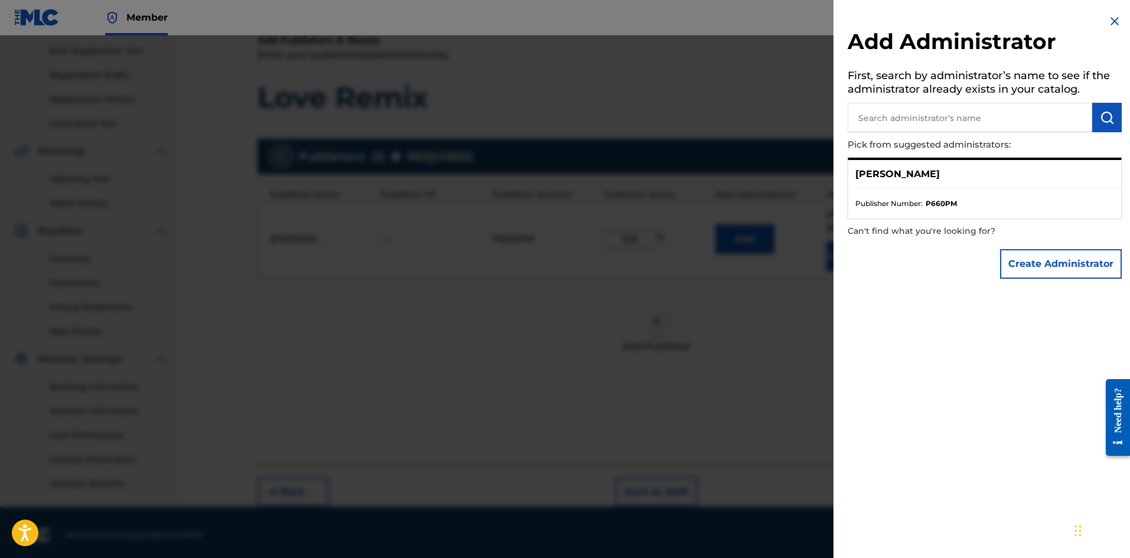
click at [1109, 25] on img at bounding box center [1115, 21] width 14 height 14
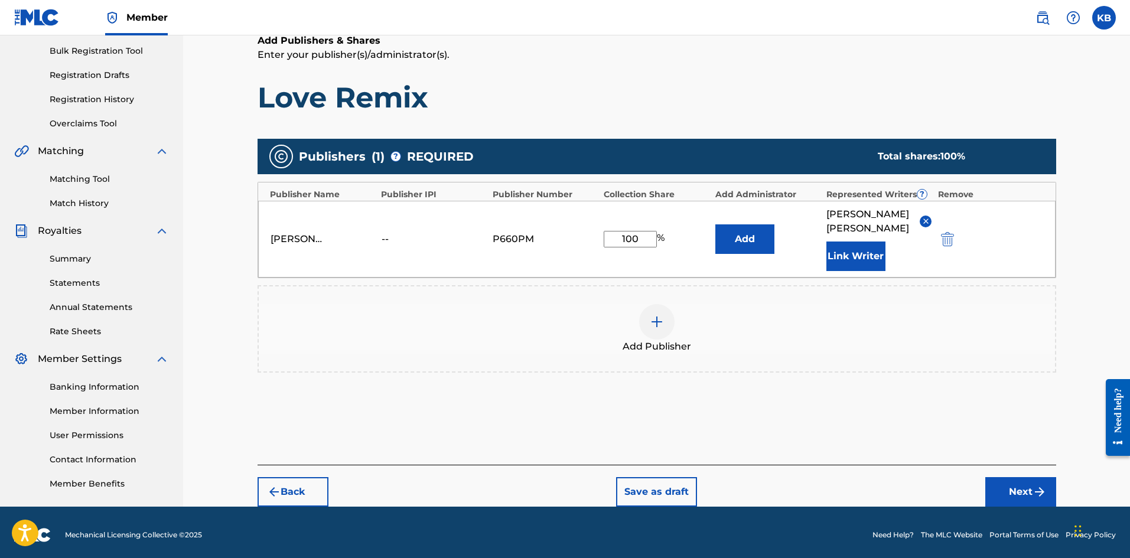
click at [1027, 478] on button "Next" at bounding box center [1020, 492] width 71 height 30
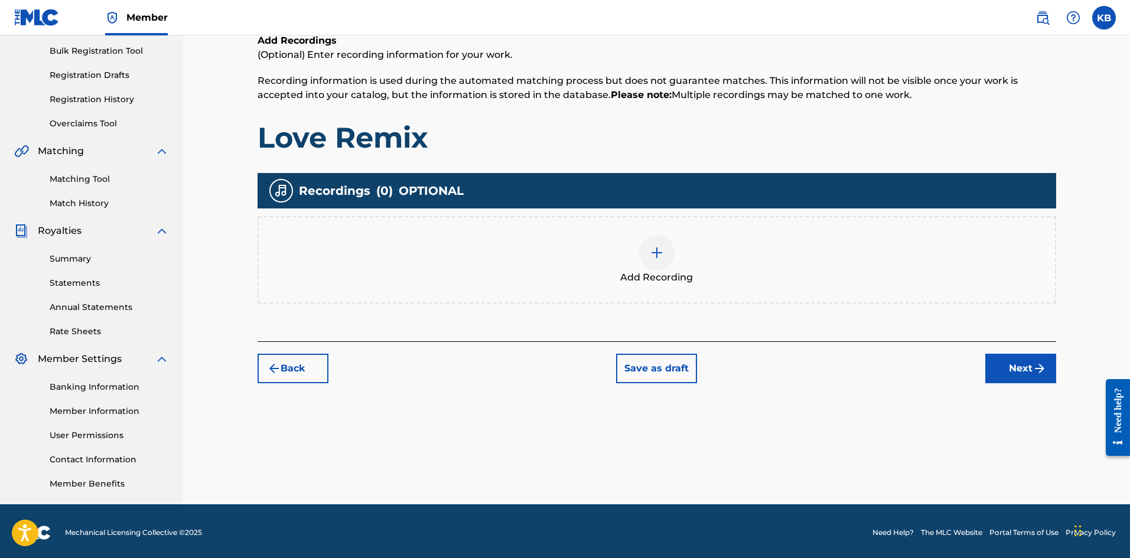
scroll to position [53, 0]
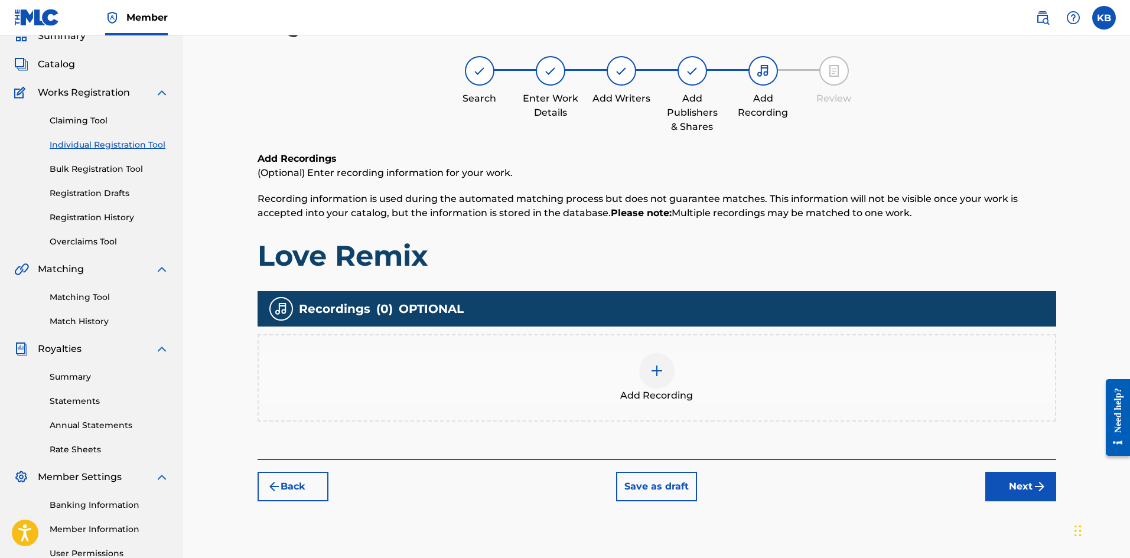
click at [659, 366] on img at bounding box center [657, 371] width 14 height 14
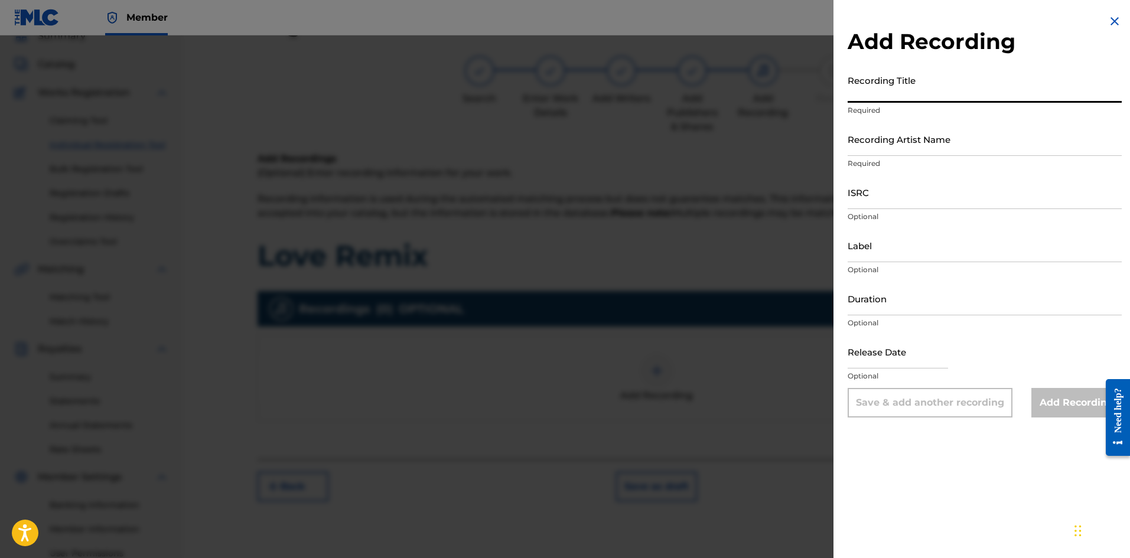
click at [897, 97] on input "Recording Title" at bounding box center [985, 86] width 274 height 34
type input "Love Remix"
click at [883, 153] on input "Recording Artist Name" at bounding box center [985, 139] width 274 height 34
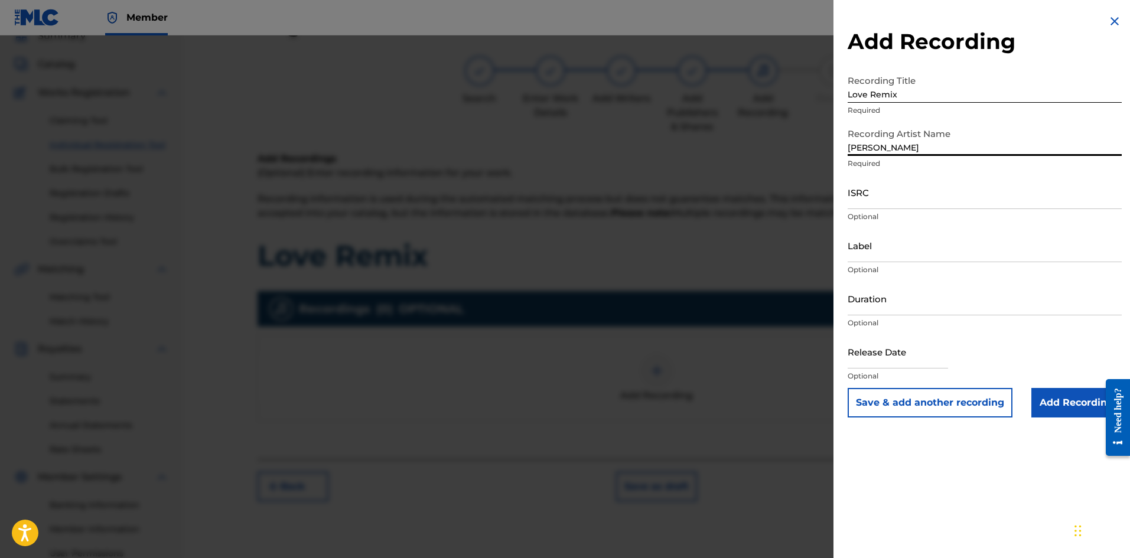
type input "[PERSON_NAME]"
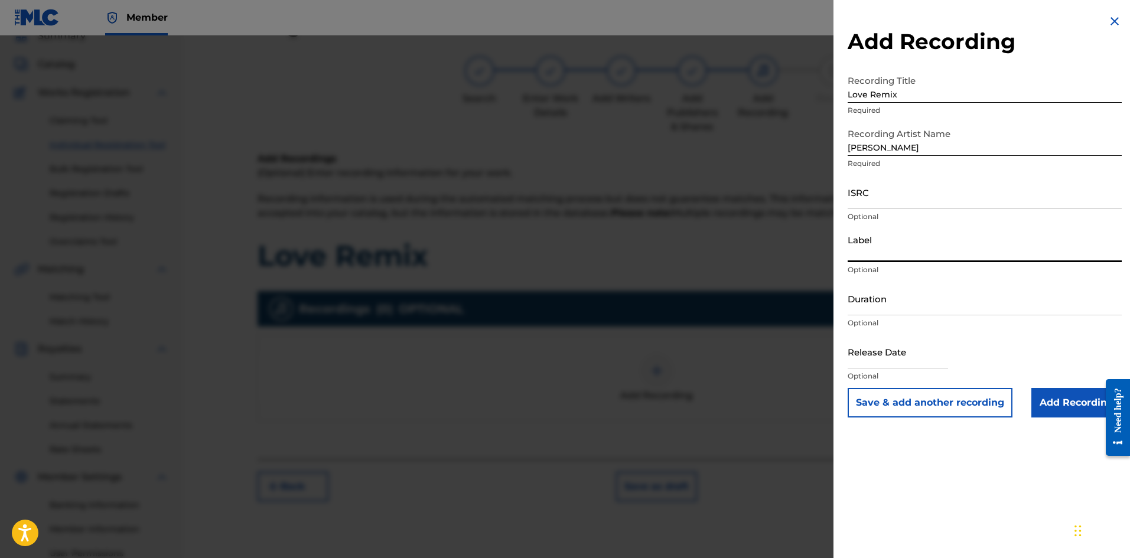
click at [911, 246] on input "Label" at bounding box center [985, 246] width 274 height 34
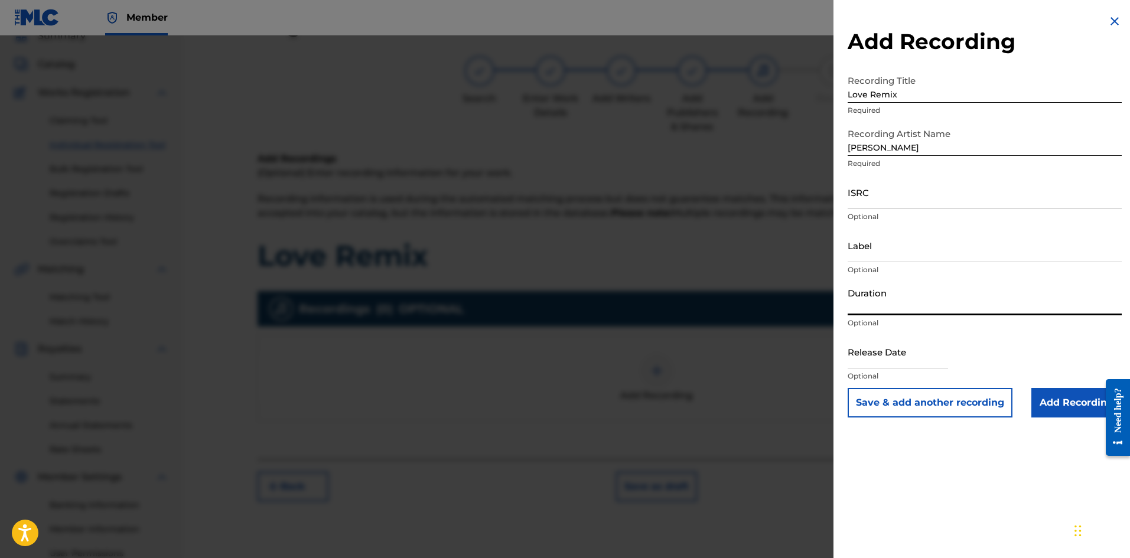
click at [887, 310] on input "Duration" at bounding box center [985, 299] width 274 height 34
type input "02:26"
click at [851, 357] on input "text" at bounding box center [898, 352] width 100 height 34
select select "7"
select select "2025"
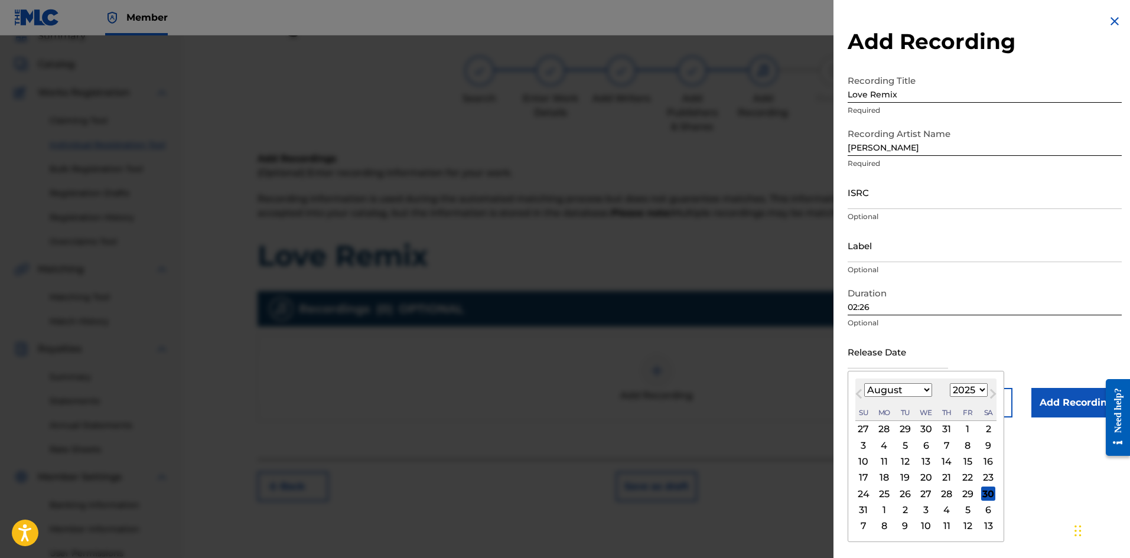
click at [965, 522] on div "12" at bounding box center [967, 526] width 14 height 14
type input "[DATE]"
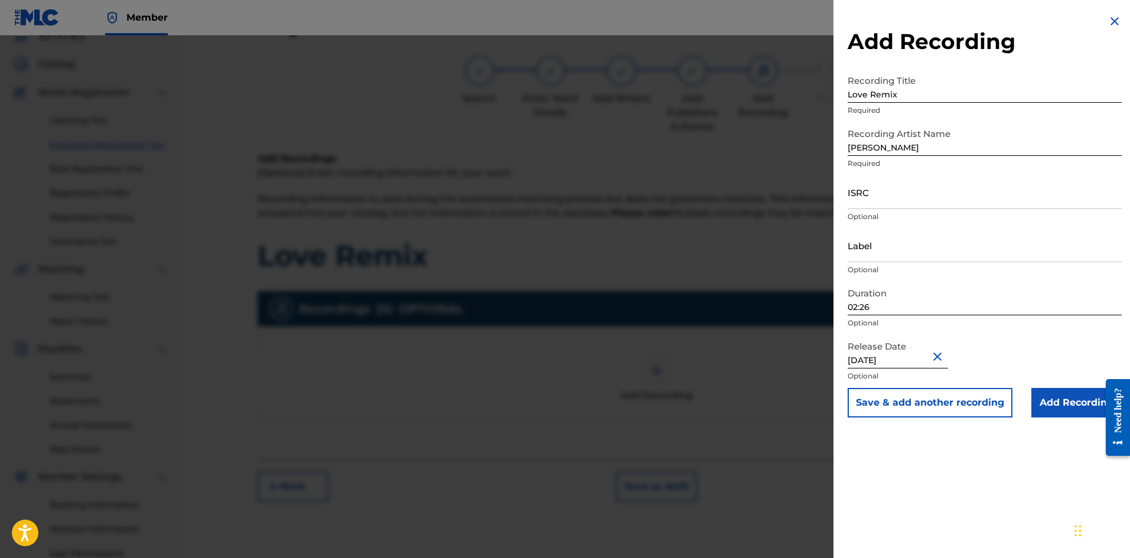
click at [1042, 402] on input "Add Recording" at bounding box center [1076, 403] width 90 height 30
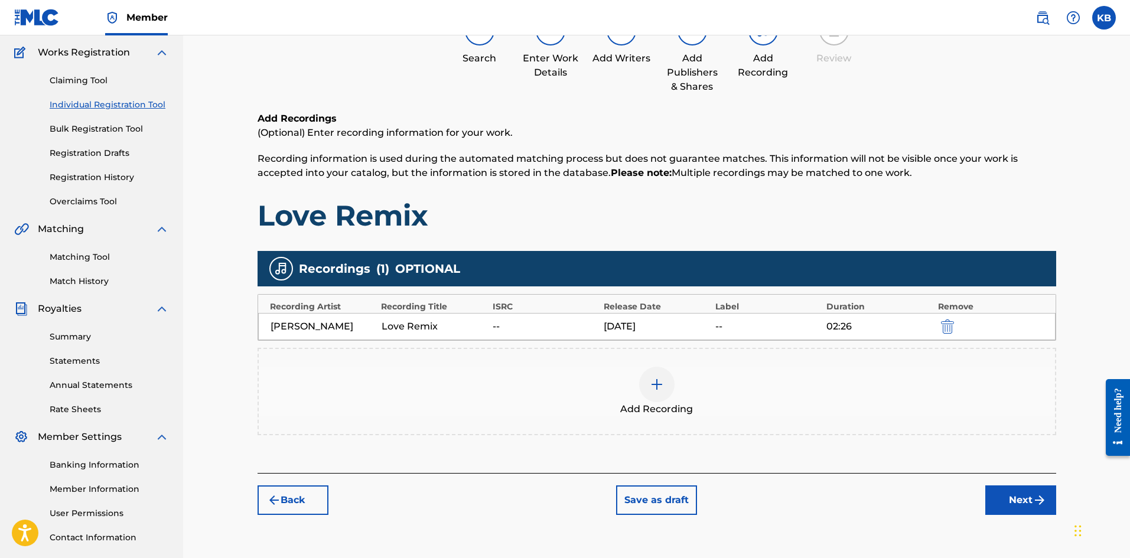
scroll to position [171, 0]
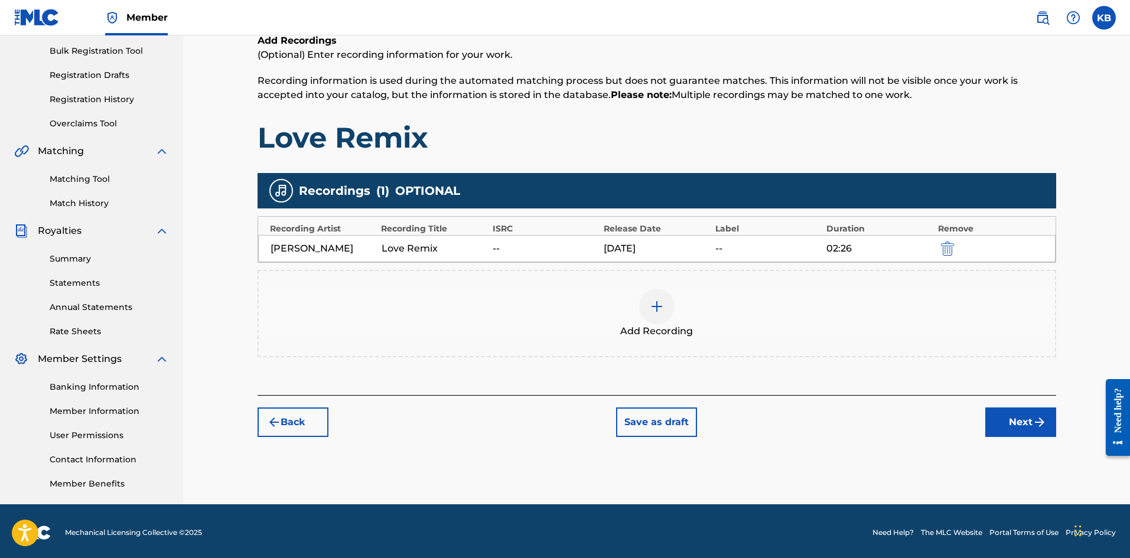
click at [653, 310] on img at bounding box center [657, 306] width 14 height 14
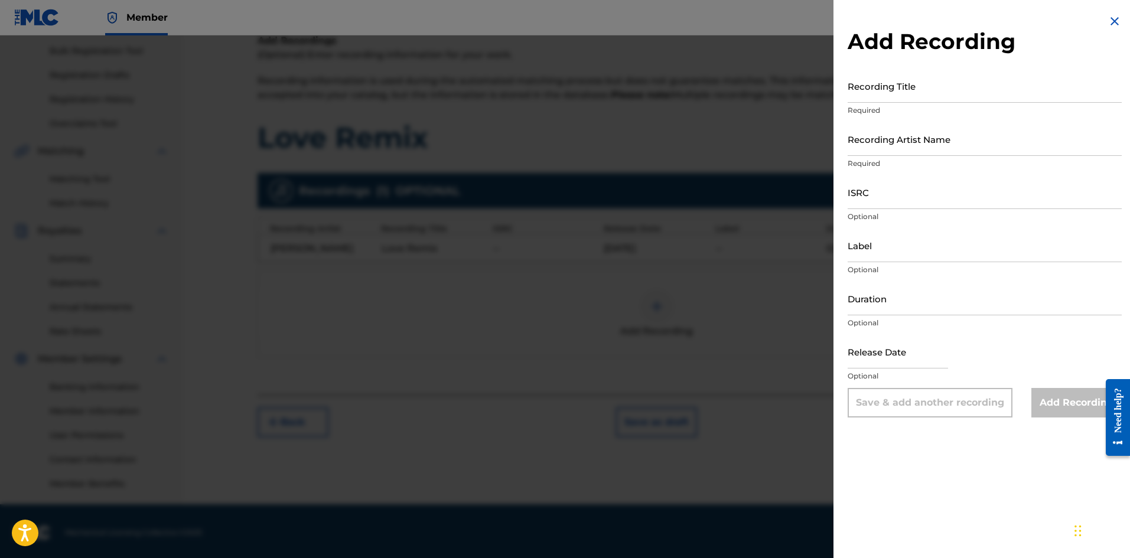
click at [1109, 25] on img at bounding box center [1115, 21] width 14 height 14
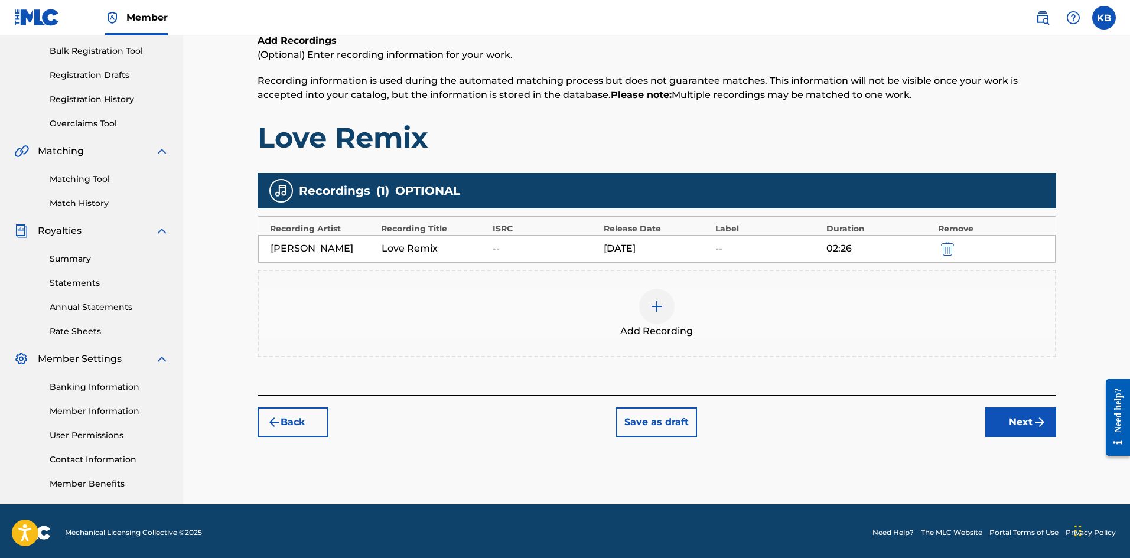
click at [1007, 429] on button "Next" at bounding box center [1020, 423] width 71 height 30
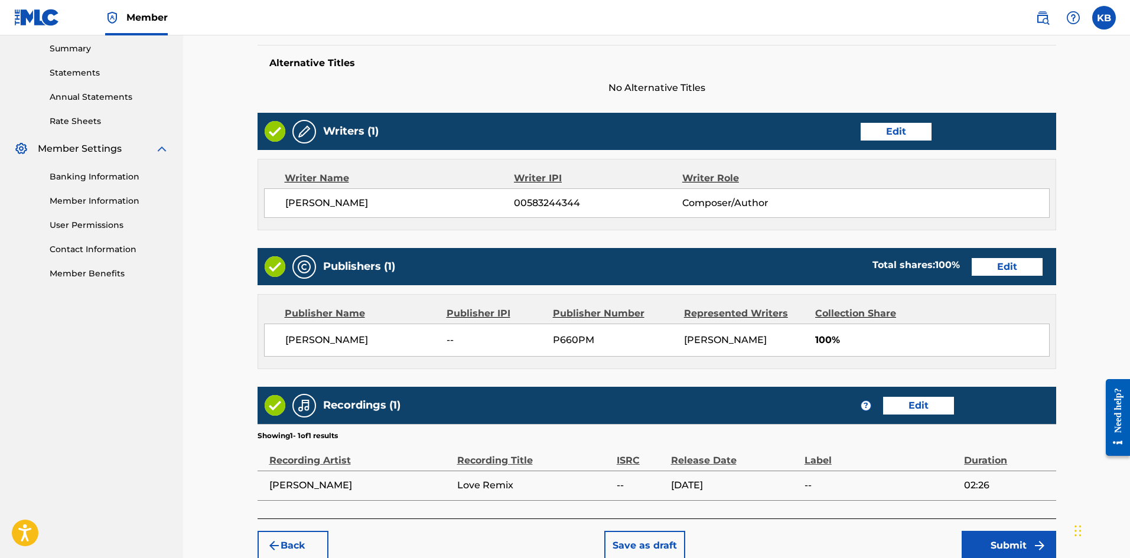
scroll to position [441, 0]
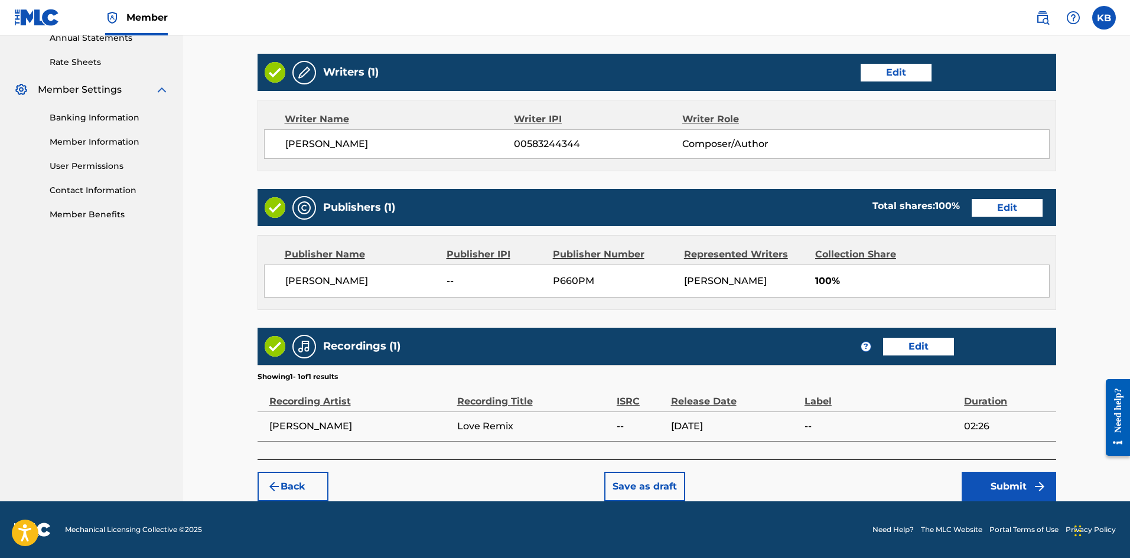
click at [990, 487] on button "Submit" at bounding box center [1009, 487] width 95 height 30
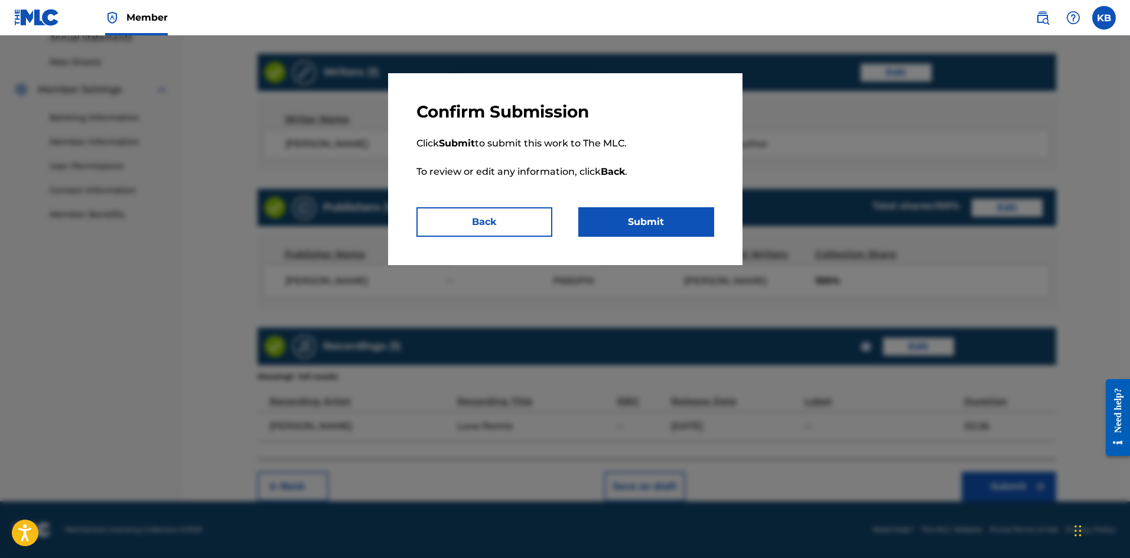
click at [696, 216] on button "Submit" at bounding box center [646, 222] width 136 height 30
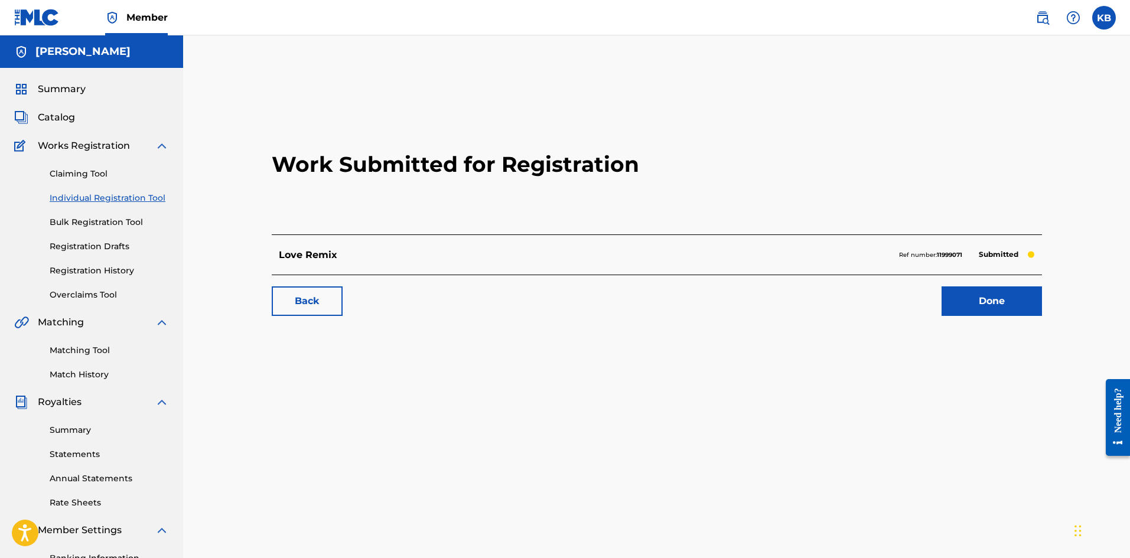
click at [1019, 299] on link "Done" at bounding box center [992, 301] width 100 height 30
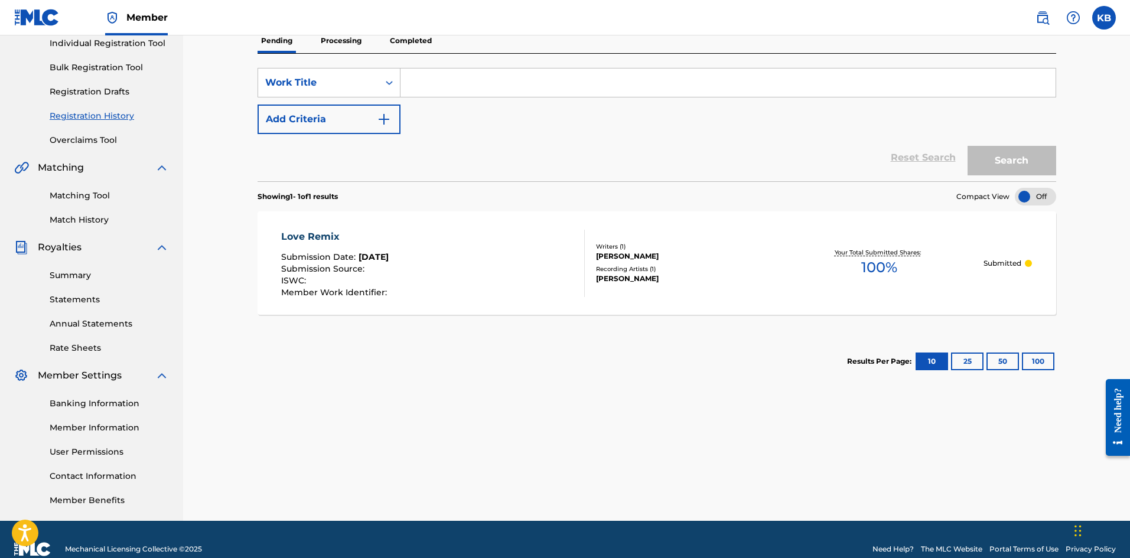
scroll to position [174, 0]
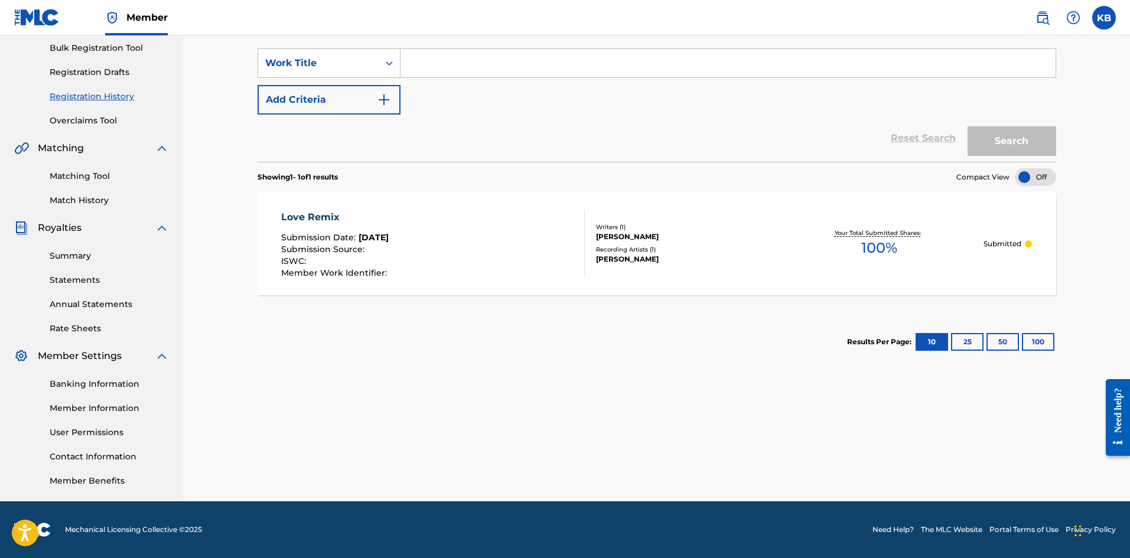
click at [113, 379] on link "Banking Information" at bounding box center [109, 384] width 119 height 12
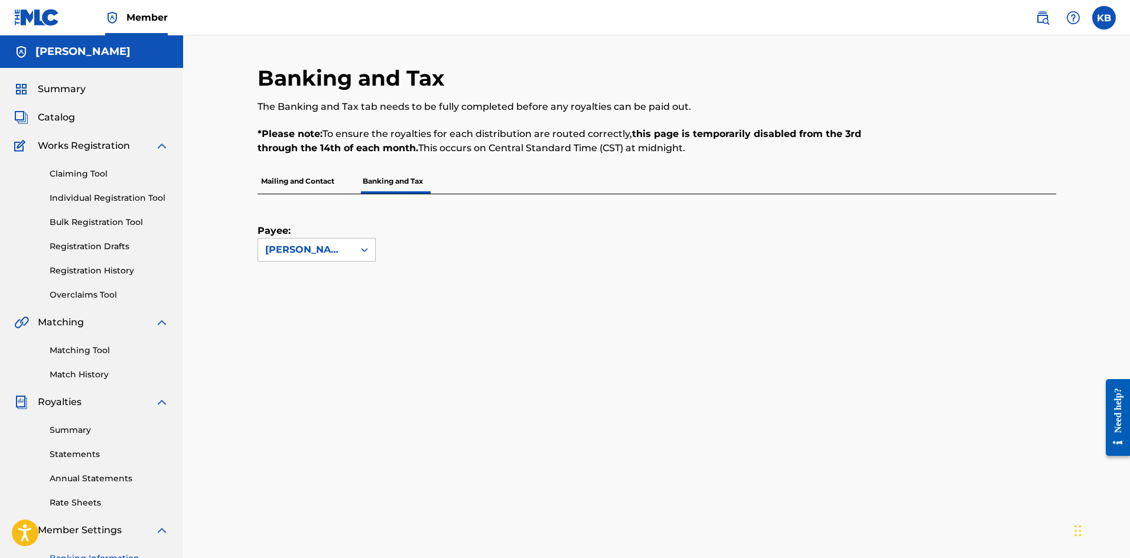
click at [55, 116] on span "Catalog" at bounding box center [56, 117] width 37 height 14
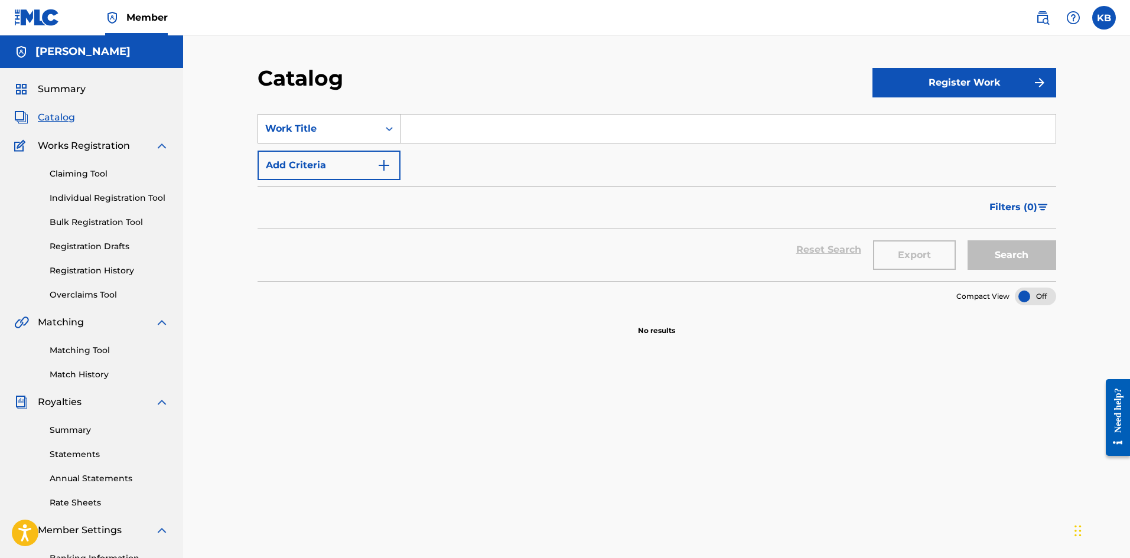
click at [336, 132] on div "Work Title" at bounding box center [318, 129] width 106 height 14
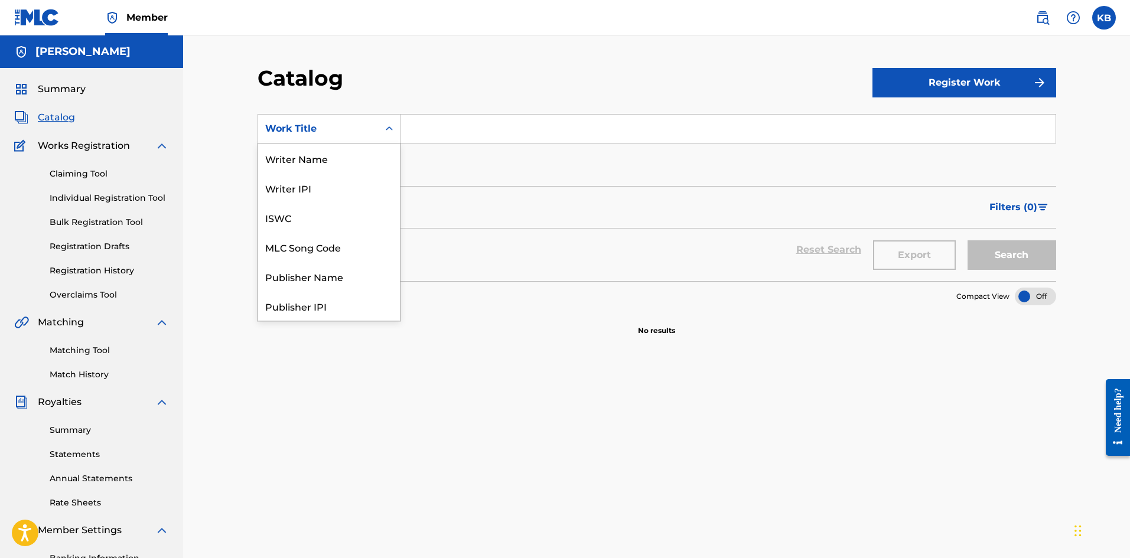
scroll to position [177, 0]
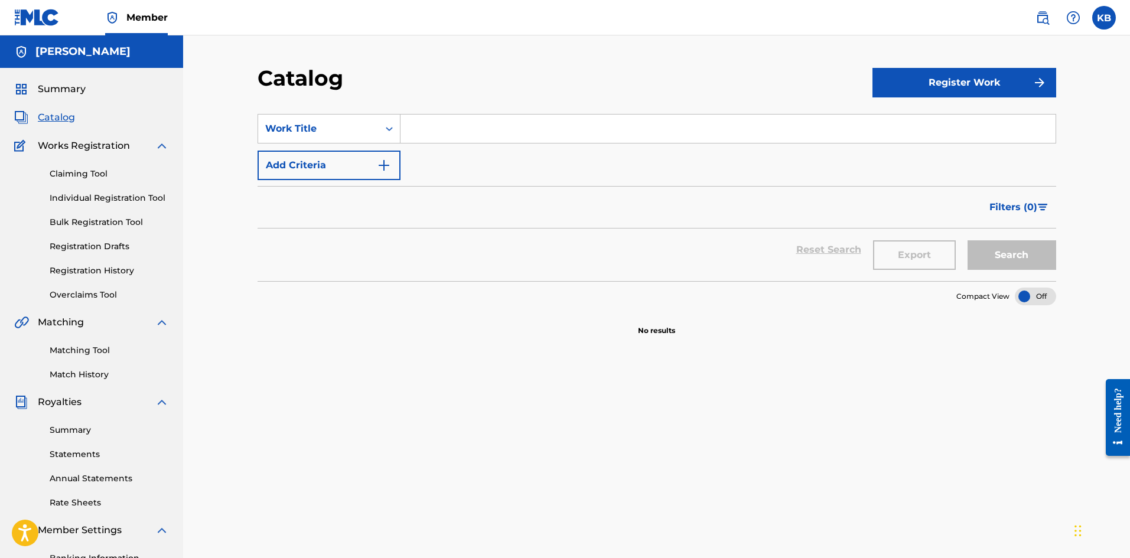
click at [119, 197] on link "Individual Registration Tool" at bounding box center [109, 198] width 119 height 12
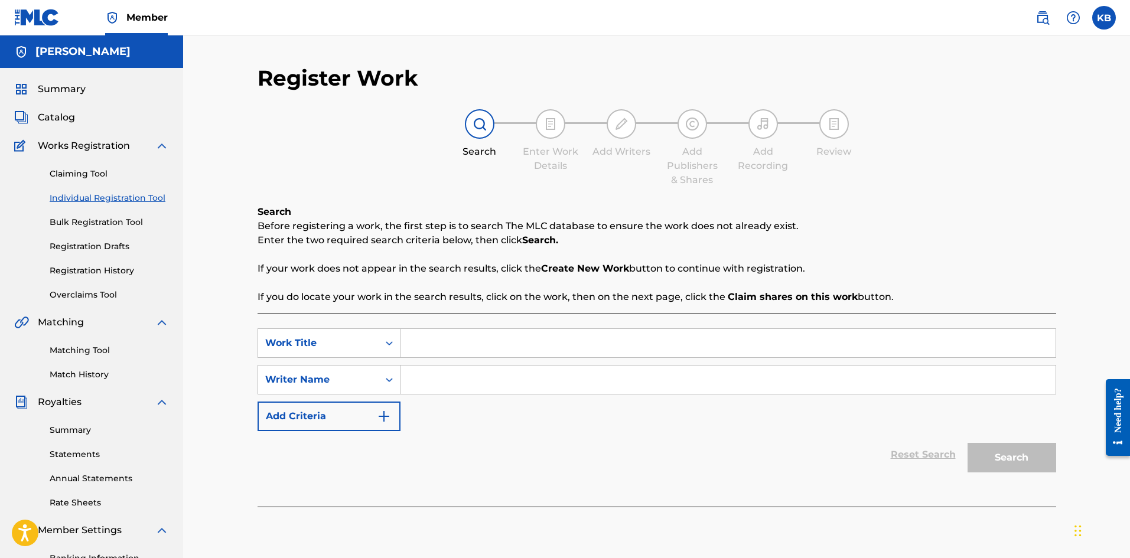
click at [66, 90] on span "Summary" at bounding box center [62, 89] width 48 height 14
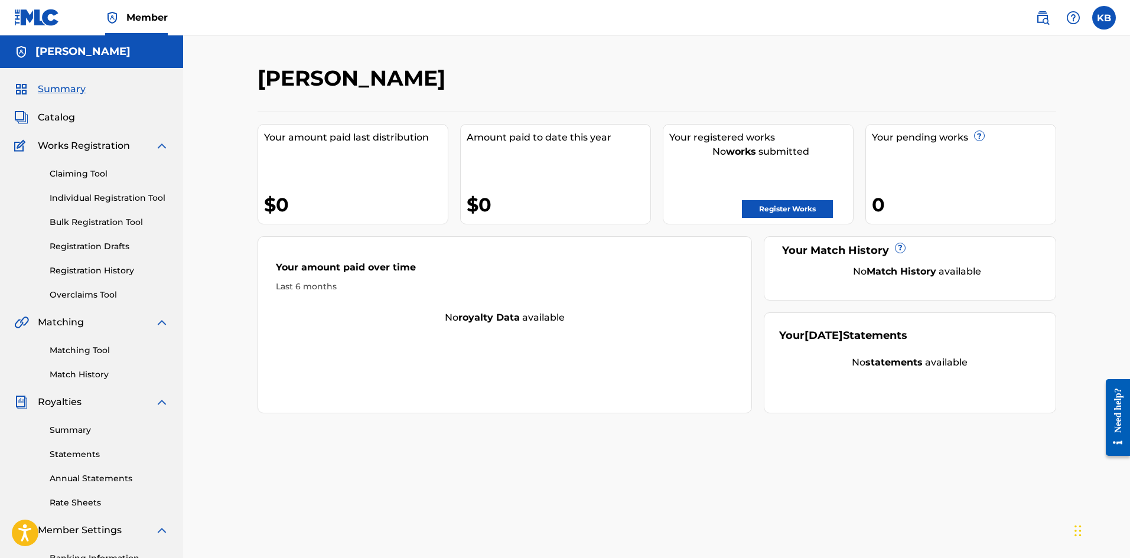
click at [40, 121] on span "Catalog" at bounding box center [56, 117] width 37 height 14
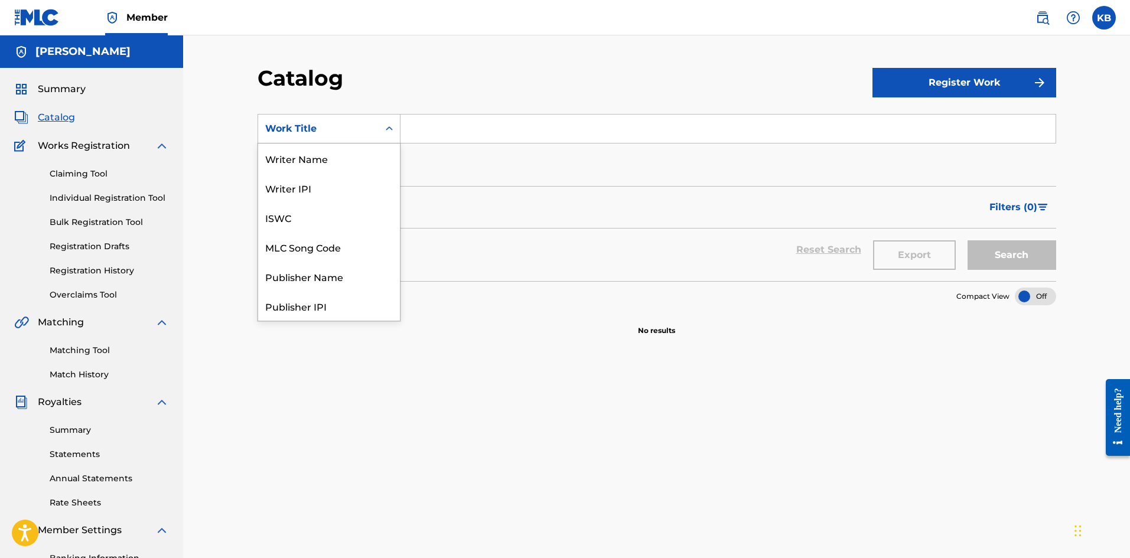
click at [340, 135] on div "Work Title" at bounding box center [318, 129] width 106 height 14
click at [299, 240] on div "Artist" at bounding box center [329, 247] width 142 height 30
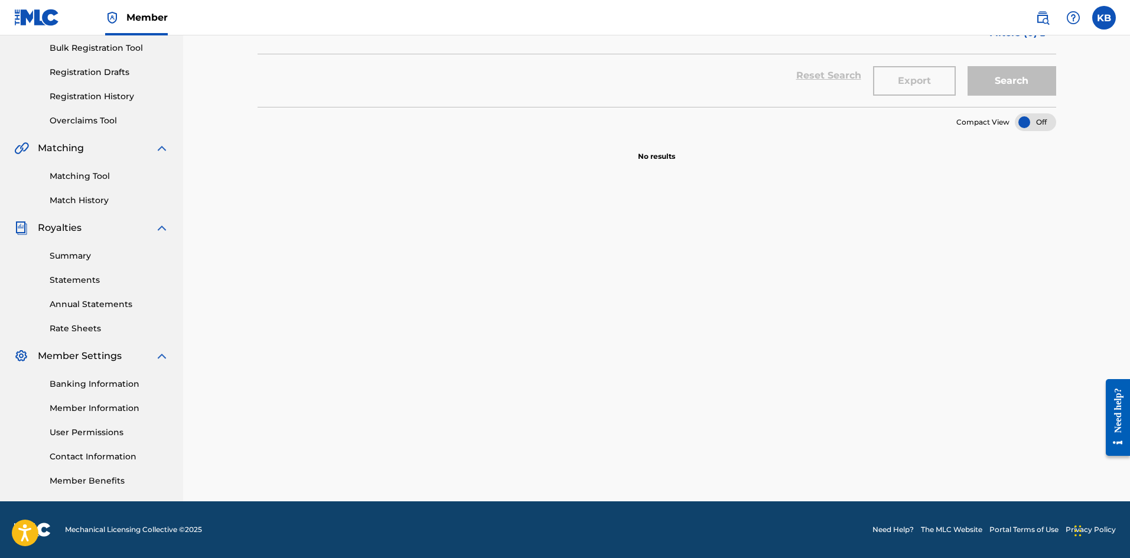
scroll to position [0, 0]
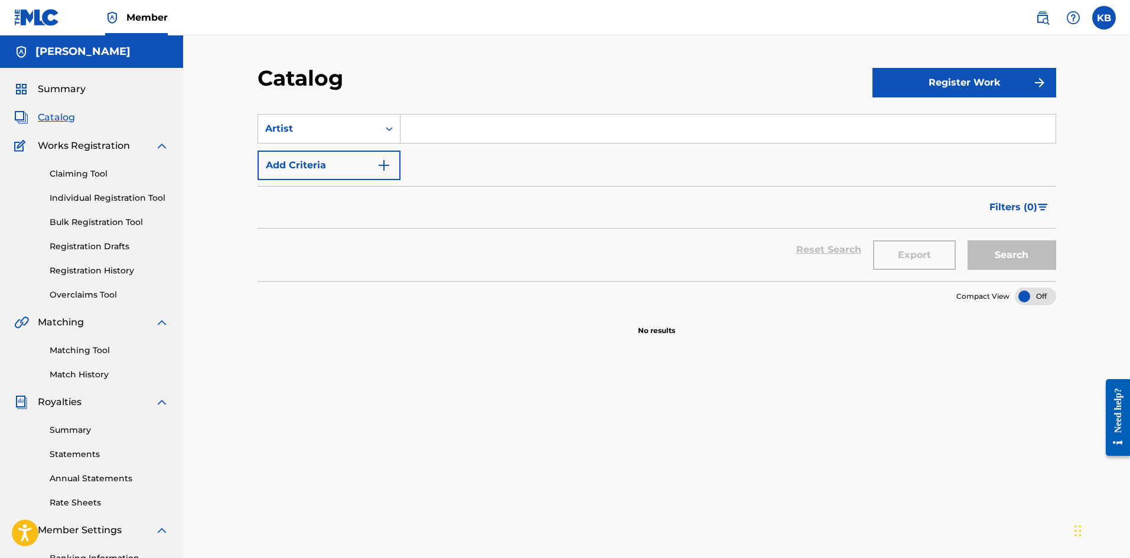
click at [60, 88] on span "Summary" at bounding box center [62, 89] width 48 height 14
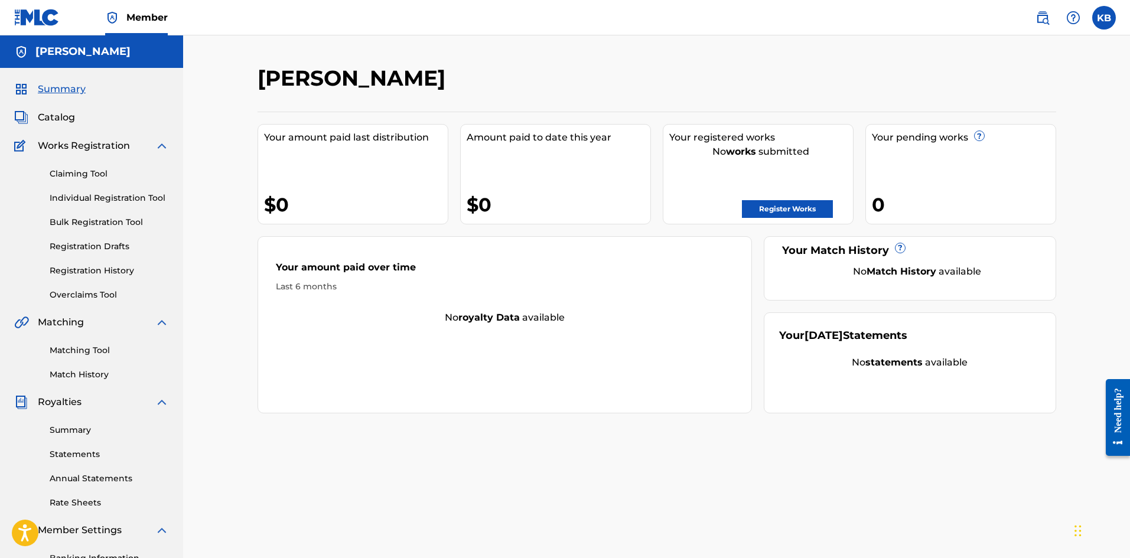
click at [60, 115] on span "Catalog" at bounding box center [56, 117] width 37 height 14
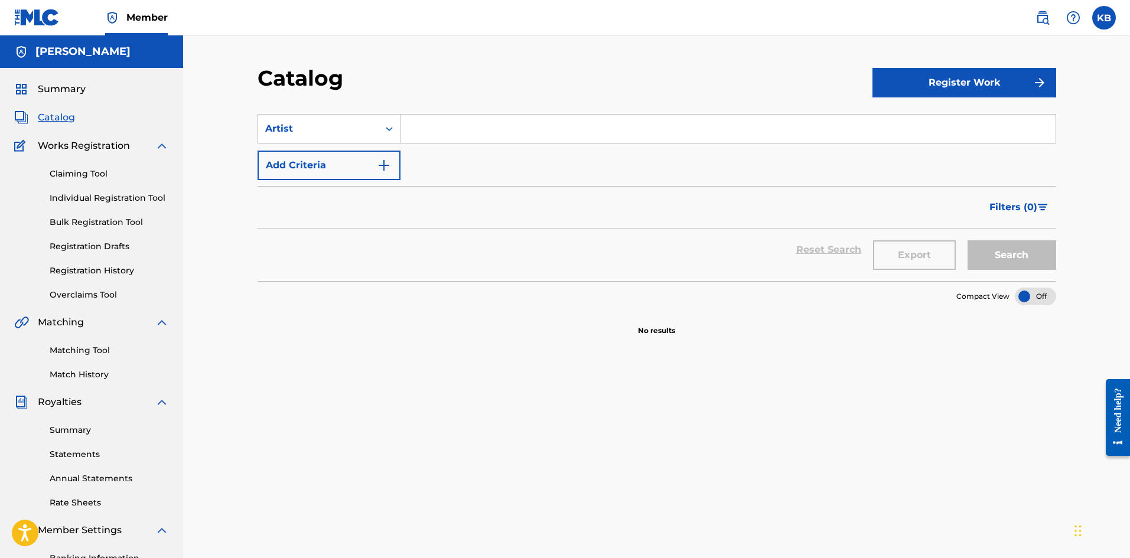
click at [79, 170] on link "Claiming Tool" at bounding box center [109, 174] width 119 height 12
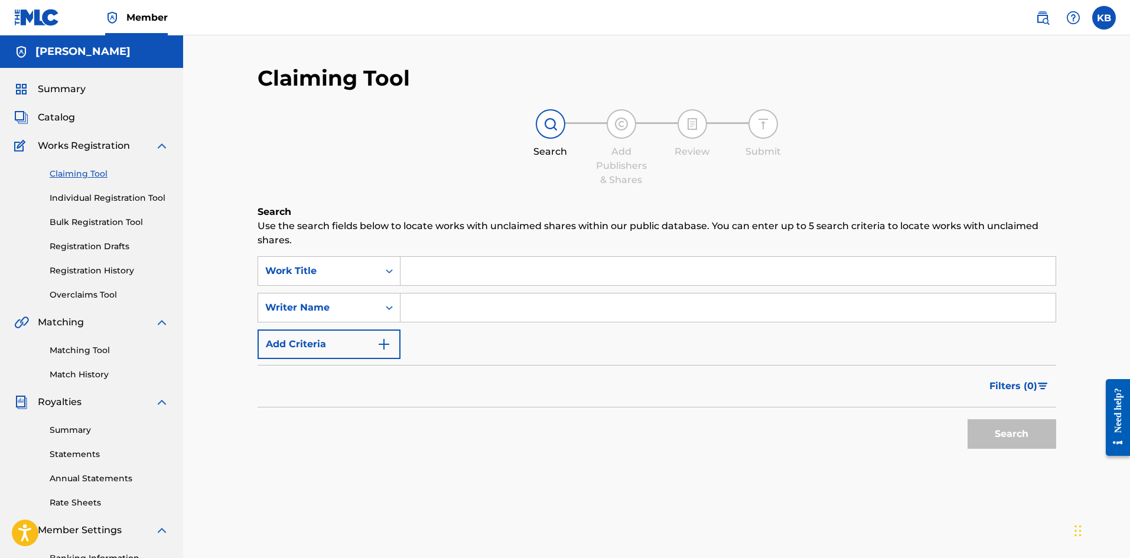
click at [84, 200] on link "Individual Registration Tool" at bounding box center [109, 198] width 119 height 12
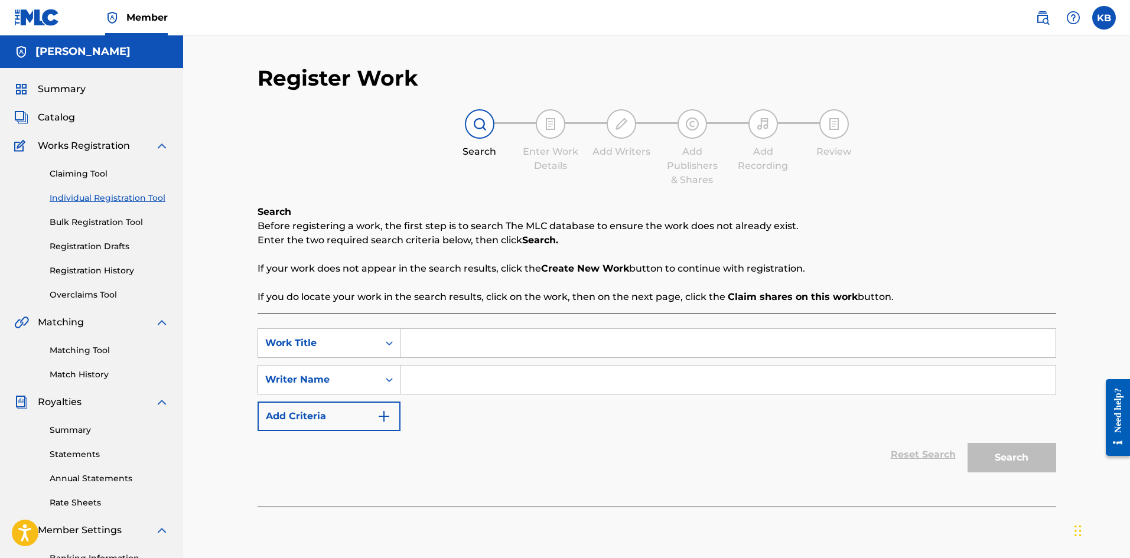
click at [83, 220] on link "Bulk Registration Tool" at bounding box center [109, 222] width 119 height 12
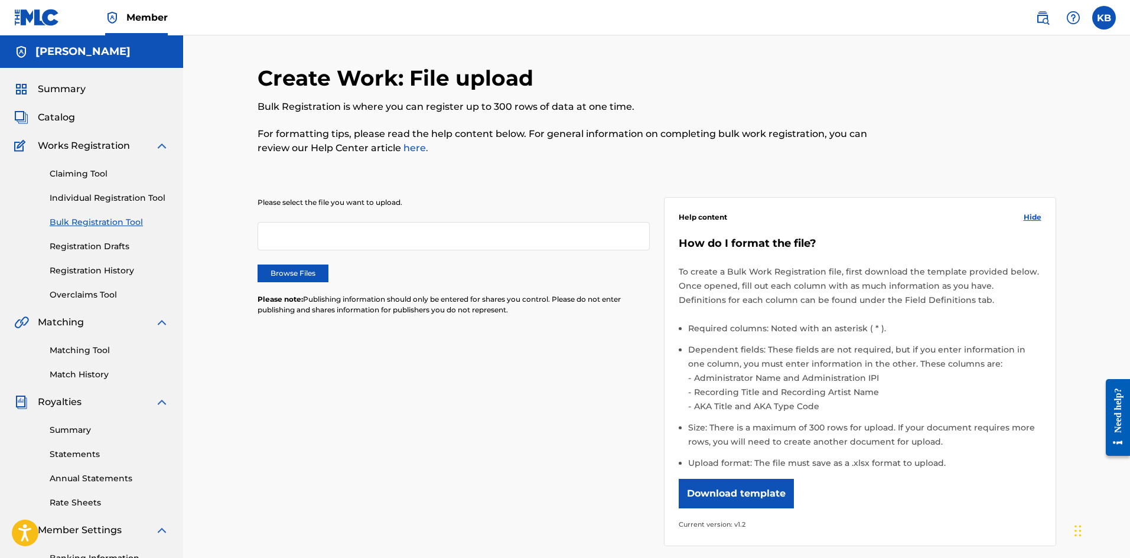
click at [90, 243] on link "Registration Drafts" at bounding box center [109, 246] width 119 height 12
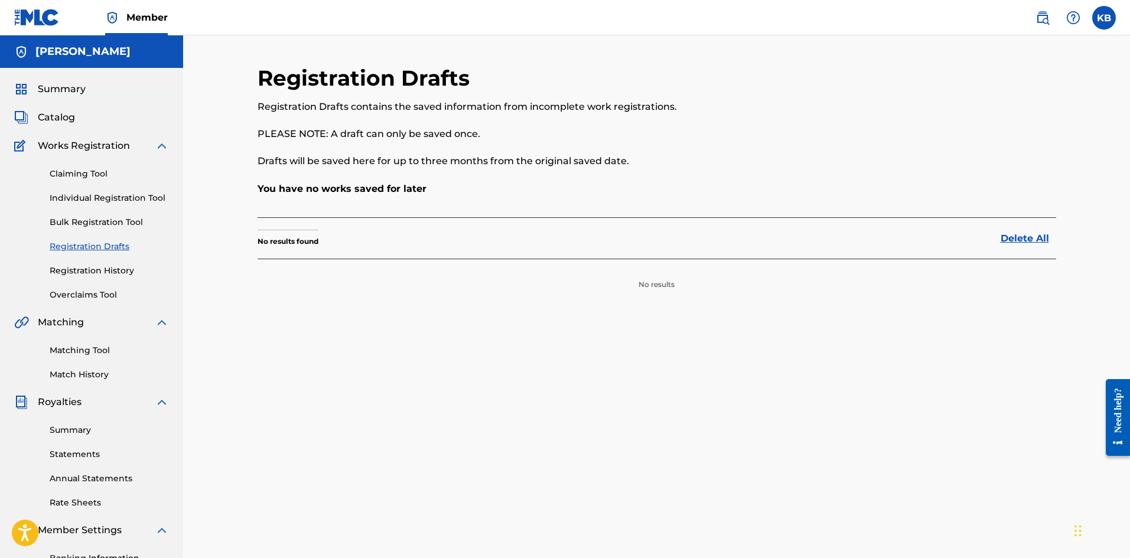
click at [95, 270] on link "Registration History" at bounding box center [109, 271] width 119 height 12
